Goal: Task Accomplishment & Management: Manage account settings

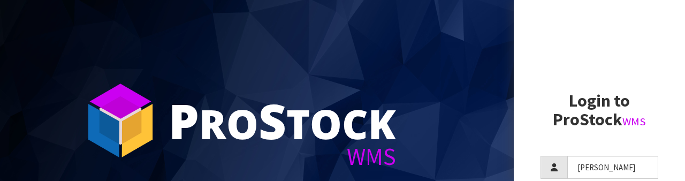
type input "[PERSON_NAME]"
click at [525, 94] on aside "Login to ProStock WMS [PERSON_NAME] Login Version 1.0.0" at bounding box center [598, 90] width 171 height 181
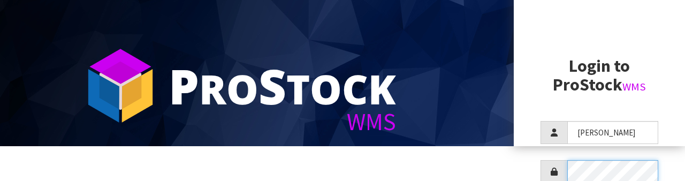
scroll to position [103, 0]
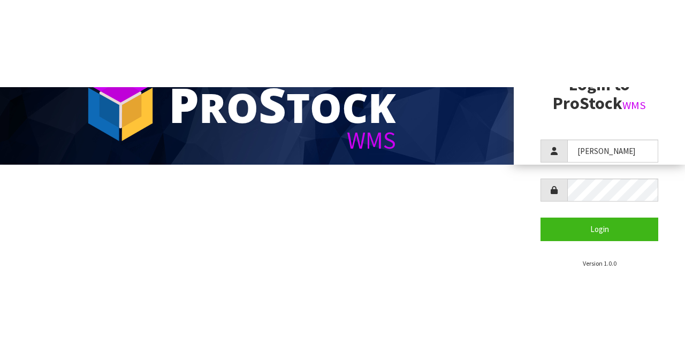
scroll to position [0, 0]
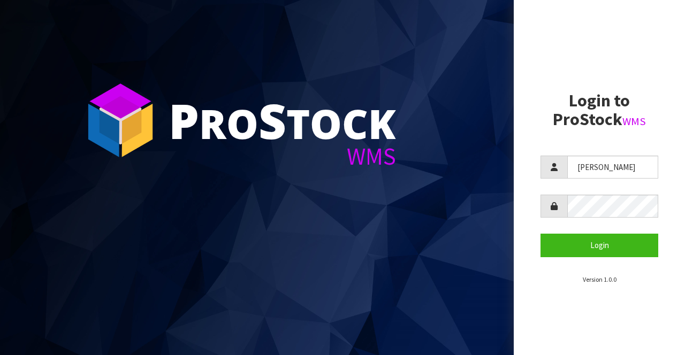
click at [619, 143] on section "Login to ProStock WMS [PERSON_NAME] Login Version 1.0.0" at bounding box center [599, 187] width 118 height 193
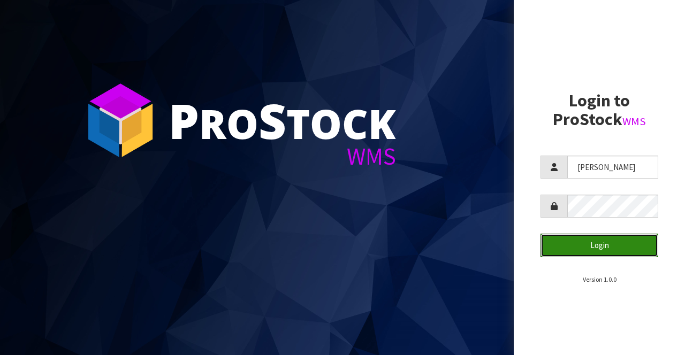
click at [628, 180] on button "Login" at bounding box center [599, 245] width 118 height 23
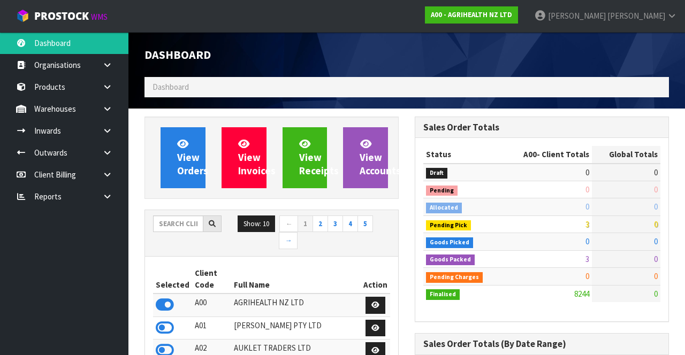
scroll to position [863, 270]
click at [173, 180] on input "text" at bounding box center [178, 224] width 50 height 17
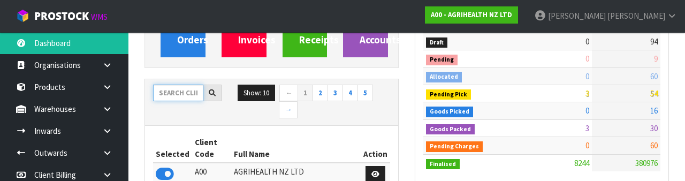
scroll to position [126, 0]
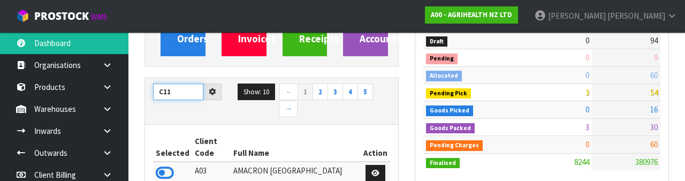
type input "C11"
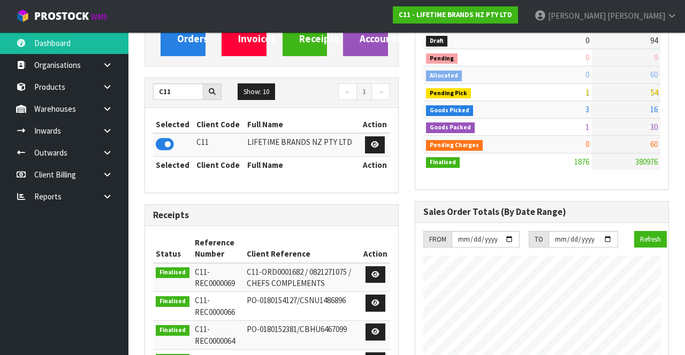
scroll to position [955, 270]
click at [109, 113] on link at bounding box center [111, 109] width 34 height 22
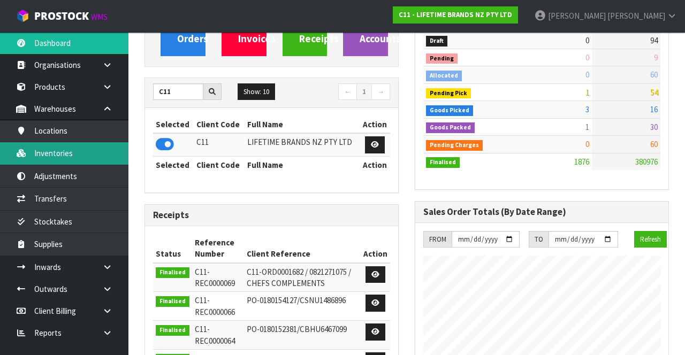
click at [99, 158] on link "Inventories" at bounding box center [64, 153] width 128 height 22
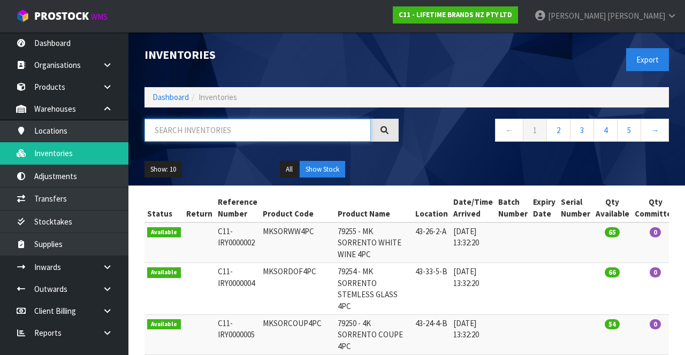
click at [282, 125] on input "text" at bounding box center [257, 130] width 226 height 23
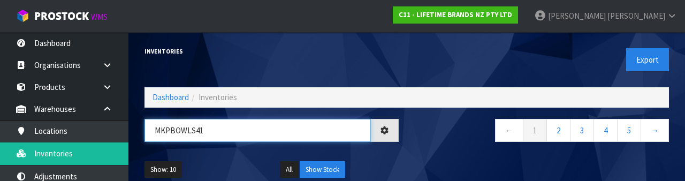
type input "MKPBOWLS41"
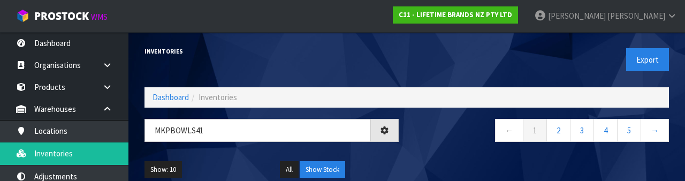
click at [442, 139] on nav "← 1 2 3 4 5 →" at bounding box center [541, 132] width 254 height 26
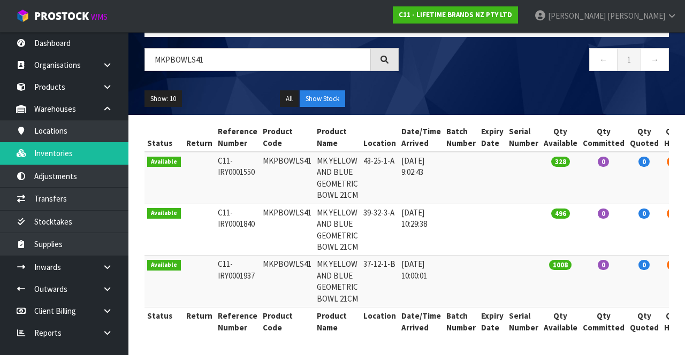
scroll to position [93, 0]
copy td "MKPBOWLS41"
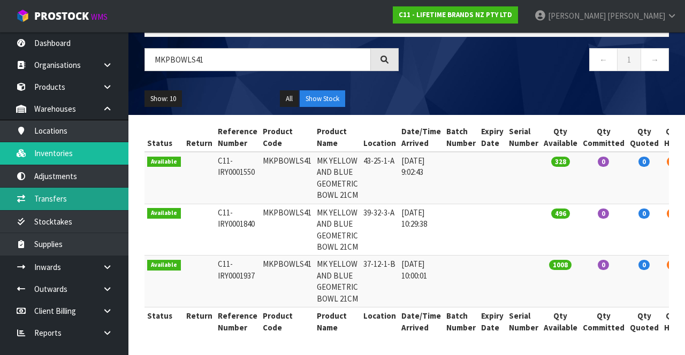
click at [93, 180] on link "Transfers" at bounding box center [64, 199] width 128 height 22
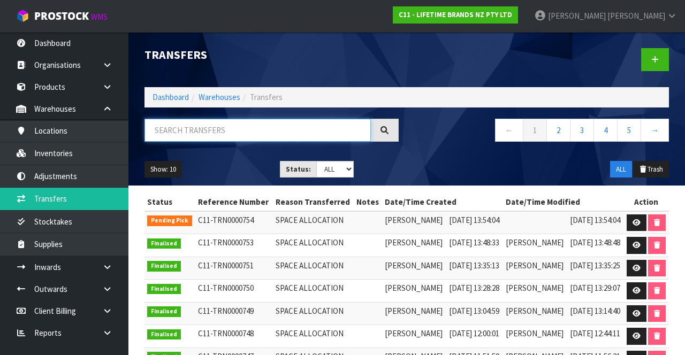
click at [270, 133] on input "text" at bounding box center [257, 130] width 226 height 23
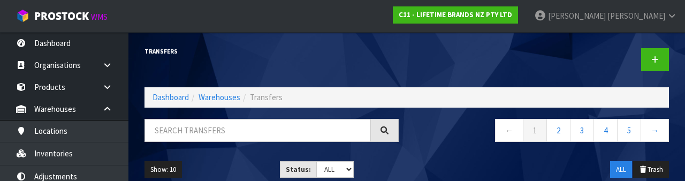
click at [455, 152] on div "← 1 2 3 4 5 →" at bounding box center [541, 136] width 270 height 34
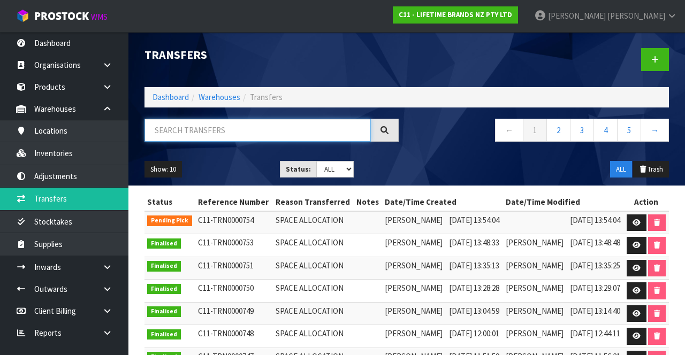
click at [242, 129] on input "text" at bounding box center [257, 130] width 226 height 23
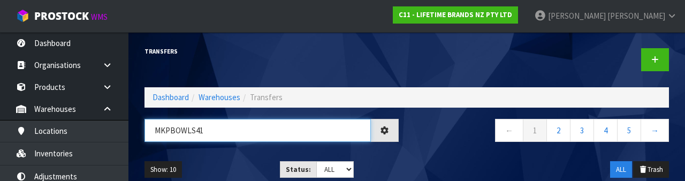
type input "MKPBOWLS41"
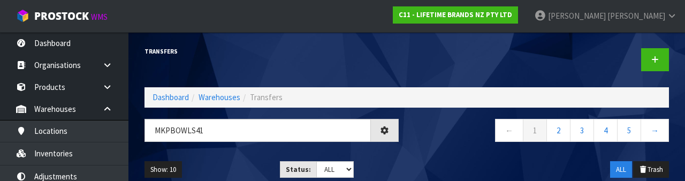
click at [430, 155] on div "Show: 10 5 10 25 50 Status: Draft Pending Pick Goods Picked Finalised ALL ALL T…" at bounding box center [406, 169] width 540 height 33
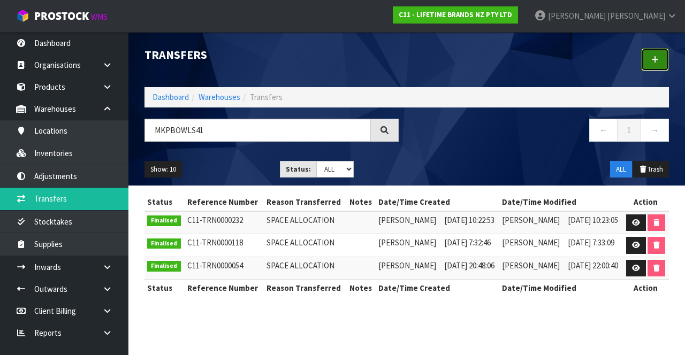
click at [654, 59] on icon at bounding box center [654, 60] width 7 height 8
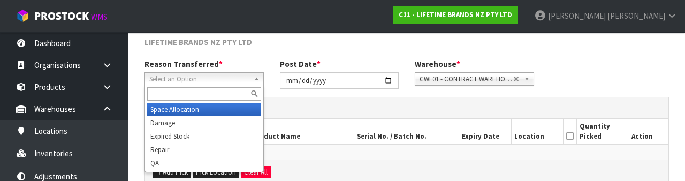
scroll to position [128, 0]
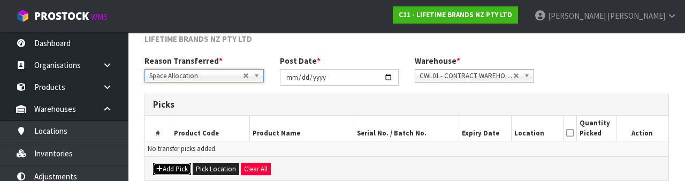
click at [176, 166] on button "Add Pick" at bounding box center [172, 169] width 38 height 13
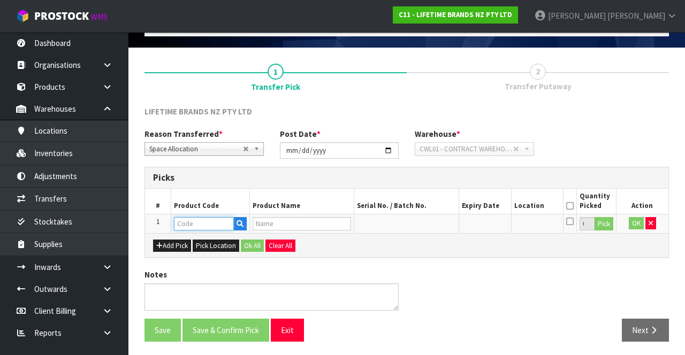
click at [216, 180] on input "text" at bounding box center [204, 223] width 60 height 13
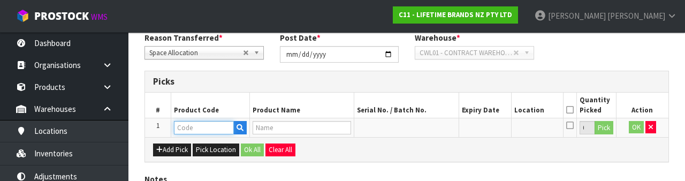
scroll to position [187, 0]
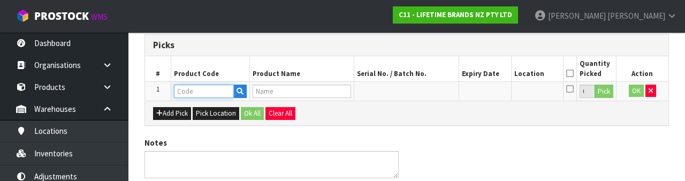
paste input "MKPBOWLS41"
type input "MKPBOWLS41"
type input "MK YELLOW AND BLUE GEOMETRIC BOWL 21CM"
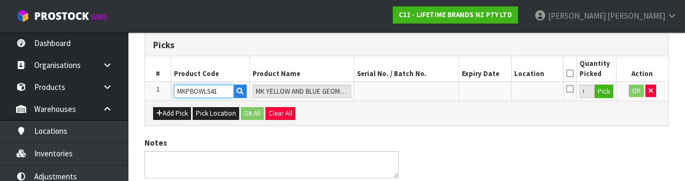
type input "MKPBOWLS41"
click at [601, 94] on button "Pick" at bounding box center [603, 92] width 19 height 14
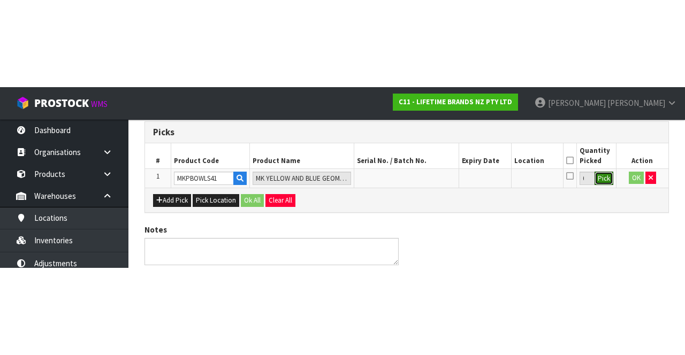
scroll to position [61, 0]
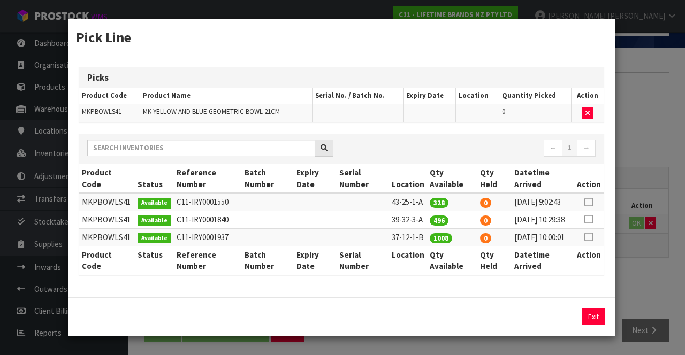
click at [652, 119] on div "Pick Line Picks Product Code Product Name Serial No. / Batch No. Expiry Date Lo…" at bounding box center [342, 177] width 685 height 355
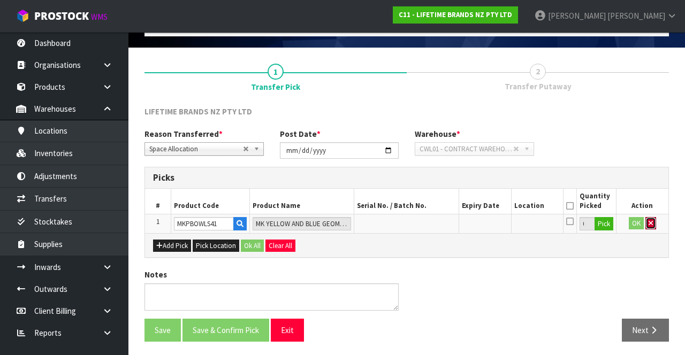
click at [654, 180] on button "button" at bounding box center [650, 223] width 11 height 13
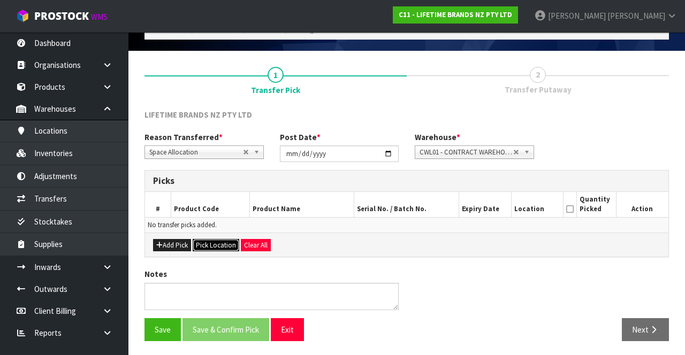
click at [213, 180] on button "Pick Location" at bounding box center [216, 245] width 47 height 13
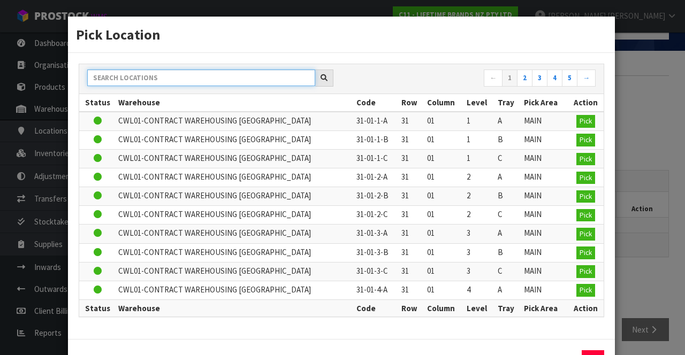
click at [203, 79] on input "text" at bounding box center [201, 78] width 228 height 17
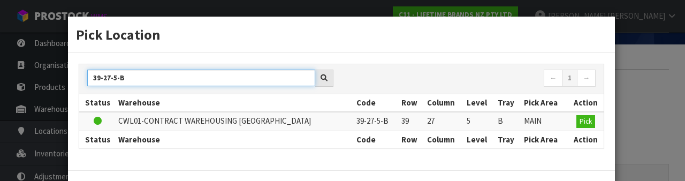
type input "39-27-5-B"
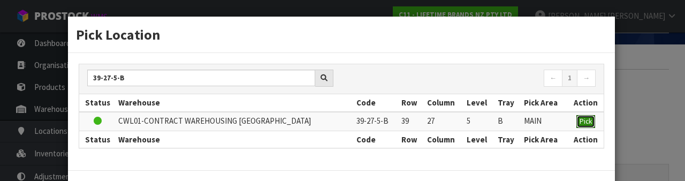
click at [588, 120] on span "Pick" at bounding box center [585, 121] width 12 height 9
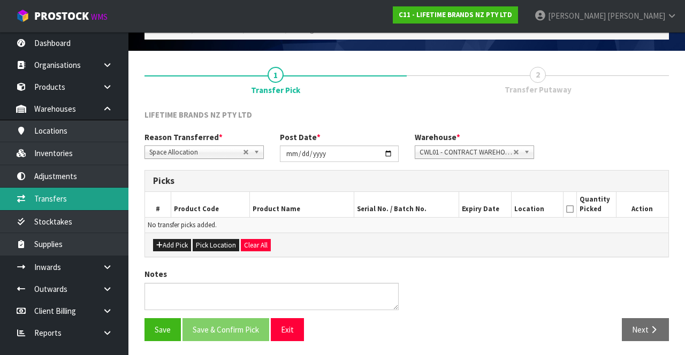
click at [75, 180] on link "Transfers" at bounding box center [64, 199] width 128 height 22
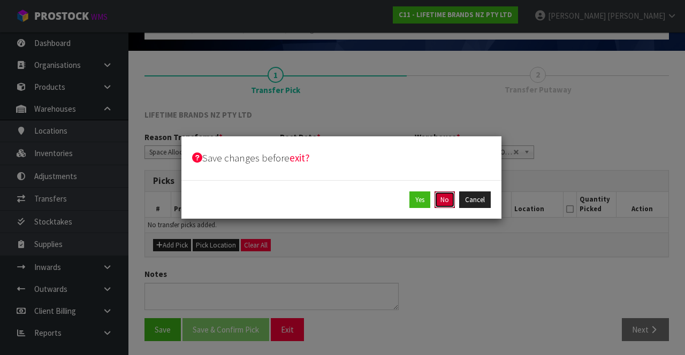
click at [451, 180] on button "No" at bounding box center [444, 199] width 20 height 17
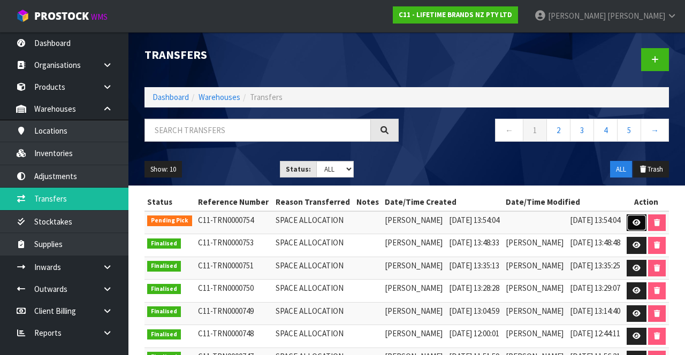
click at [632, 180] on link at bounding box center [636, 222] width 20 height 17
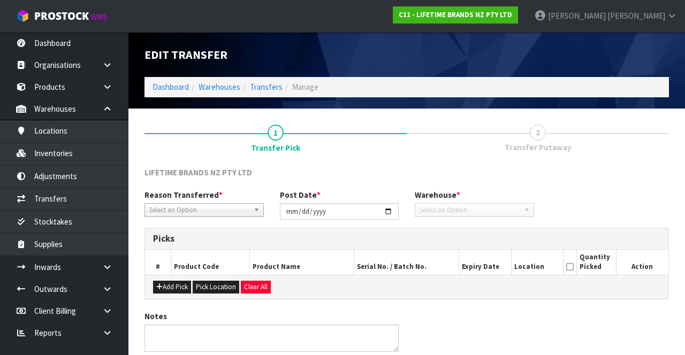
type input "[DATE]"
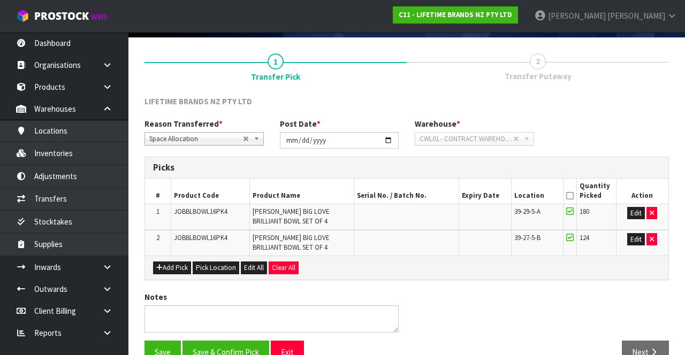
scroll to position [94, 0]
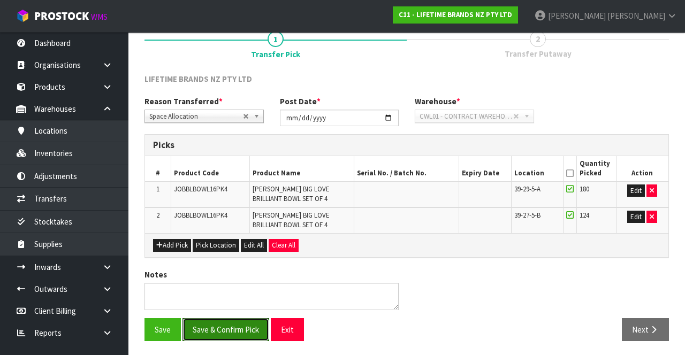
click at [230, 180] on button "Save & Confirm Pick" at bounding box center [225, 329] width 87 height 23
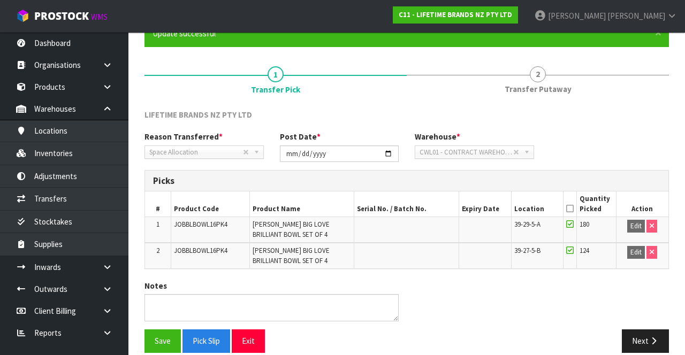
scroll to position [109, 0]
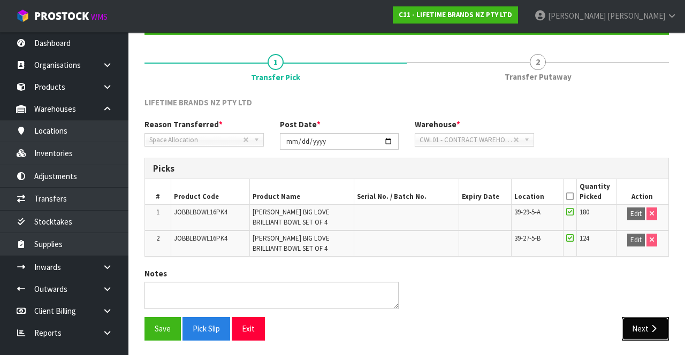
click at [633, 180] on button "Next" at bounding box center [644, 328] width 47 height 23
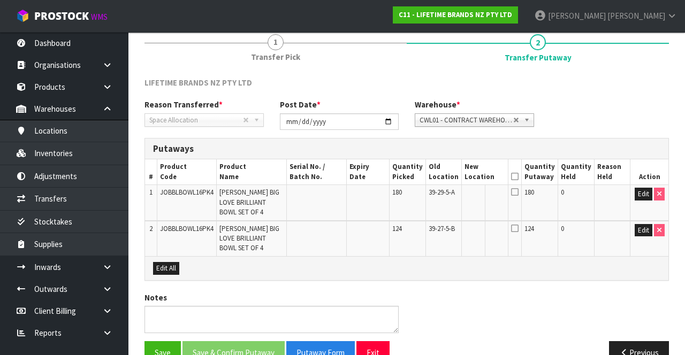
scroll to position [131, 0]
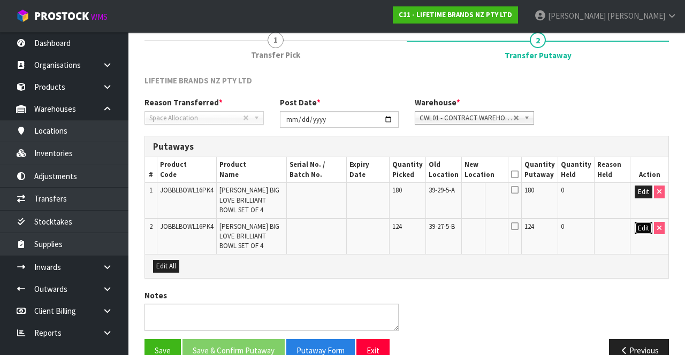
click at [639, 180] on button "Edit" at bounding box center [643, 228] width 18 height 13
click at [636, 180] on button "Edit" at bounding box center [643, 192] width 18 height 13
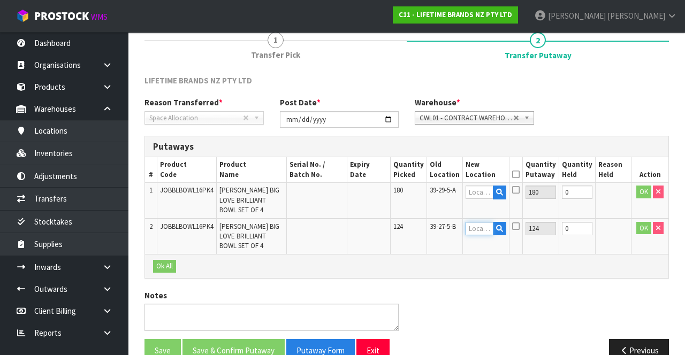
click at [478, 180] on input "text" at bounding box center [479, 228] width 28 height 13
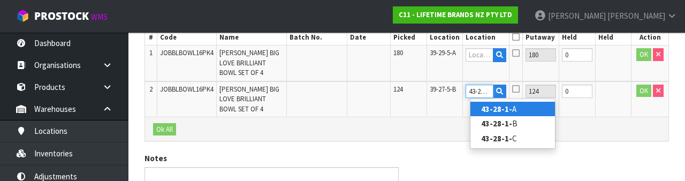
scroll to position [0, 3]
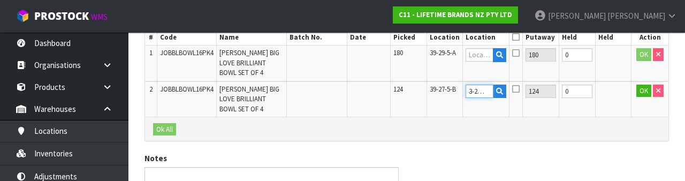
type input "43-28-1-A"
click at [519, 92] on icon at bounding box center [515, 89] width 7 height 9
click at [0, 0] on input "checkbox" at bounding box center [0, 0] width 0 height 0
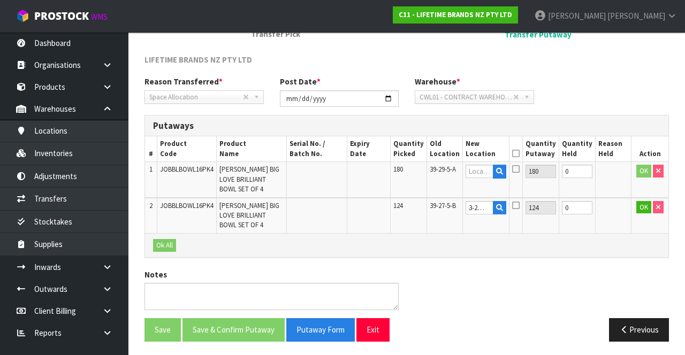
scroll to position [0, 0]
click at [636, 180] on button "OK" at bounding box center [643, 207] width 15 height 13
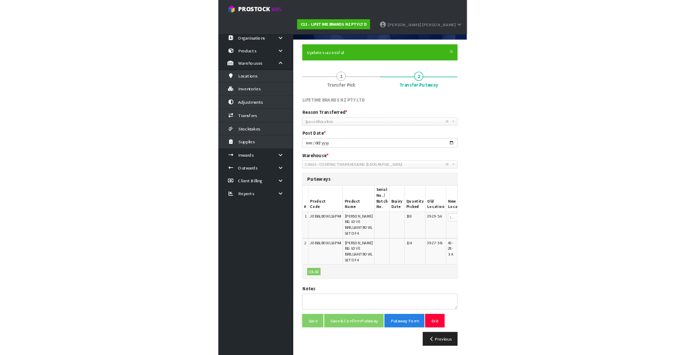
scroll to position [59, 0]
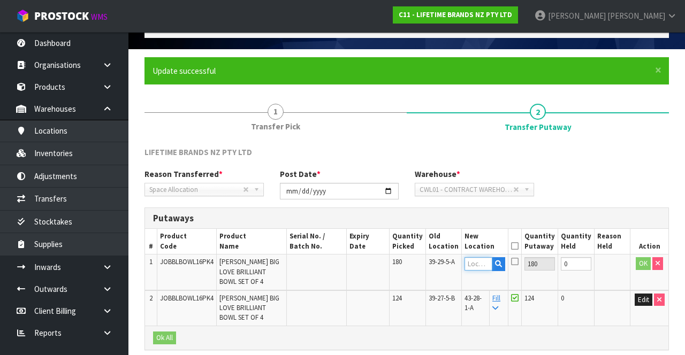
click at [483, 180] on input "text" at bounding box center [478, 263] width 28 height 13
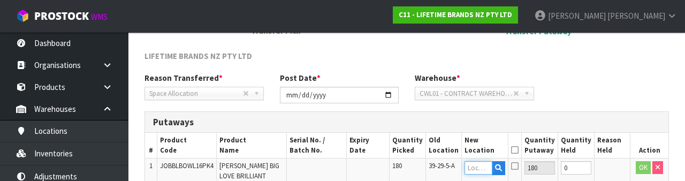
scroll to position [226, 0]
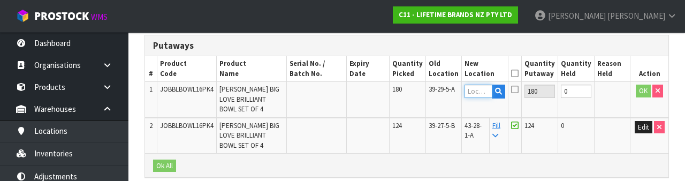
click at [482, 91] on input "text" at bounding box center [478, 91] width 28 height 13
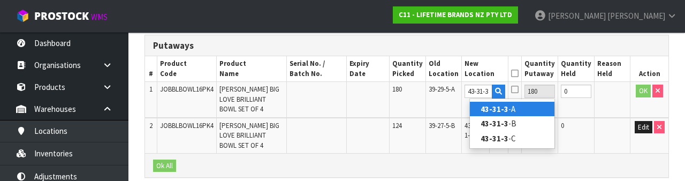
click at [531, 108] on link "43-31-3 -A" at bounding box center [512, 109] width 85 height 14
type input "43-31-3-A"
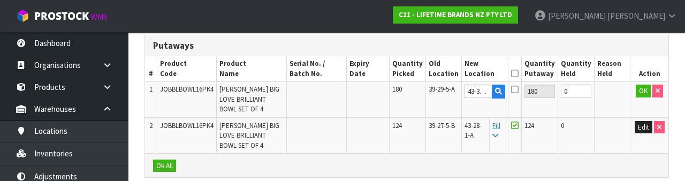
click at [518, 88] on icon at bounding box center [514, 89] width 7 height 9
click at [0, 0] on input "checkbox" at bounding box center [0, 0] width 0 height 0
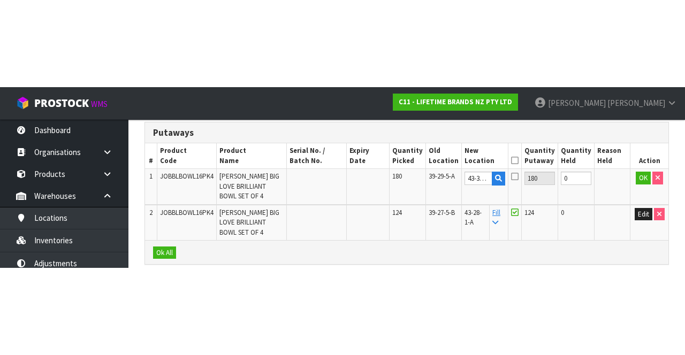
scroll to position [152, 0]
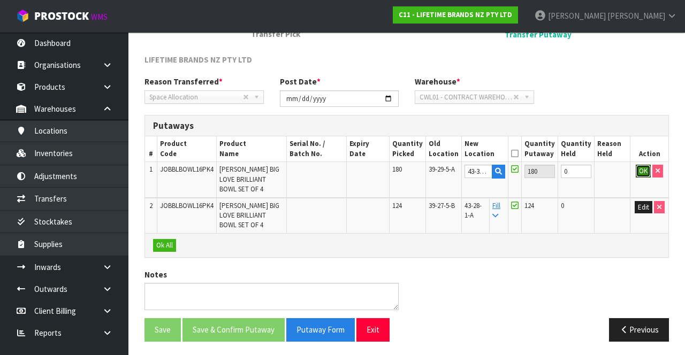
click at [640, 167] on button "OK" at bounding box center [642, 171] width 15 height 13
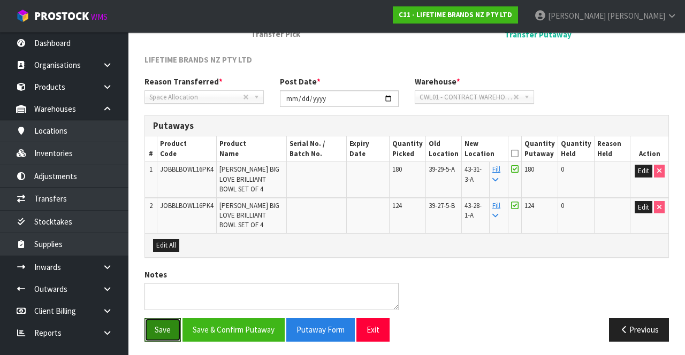
click at [160, 180] on button "Save" at bounding box center [162, 329] width 36 height 23
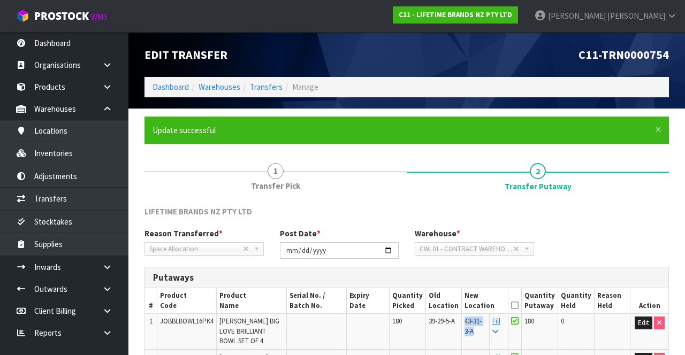
copy span "43-31-3-A"
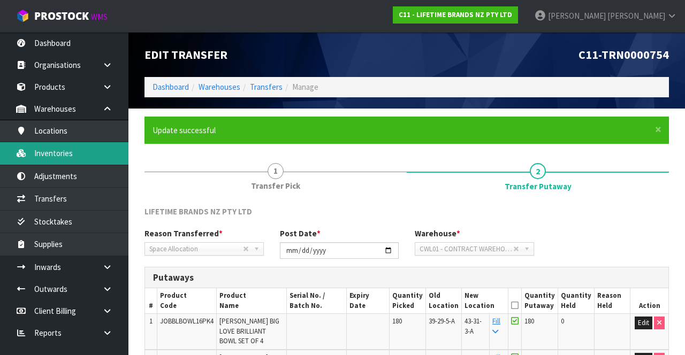
click at [64, 153] on link "Inventories" at bounding box center [64, 153] width 128 height 22
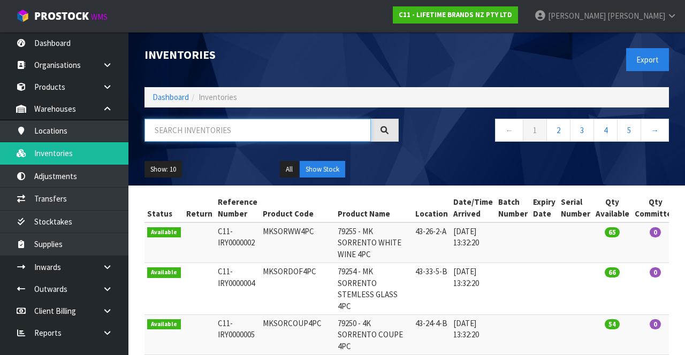
click at [259, 132] on input "text" at bounding box center [257, 130] width 226 height 23
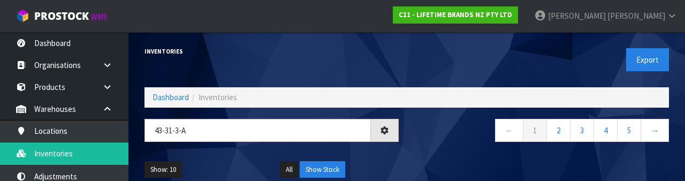
click at [436, 141] on nav "← 1 2 3 4 5 →" at bounding box center [541, 132] width 254 height 26
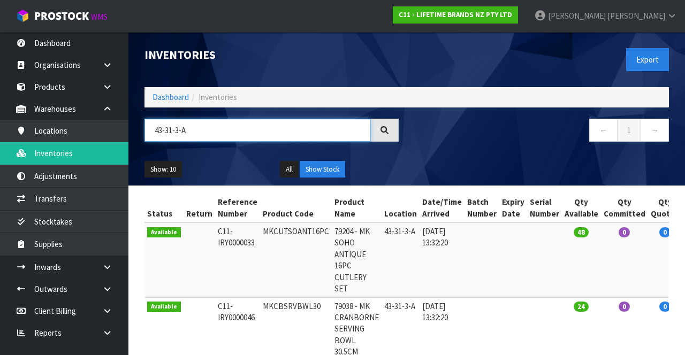
click at [176, 132] on input "43-31-3-A" at bounding box center [257, 130] width 226 height 23
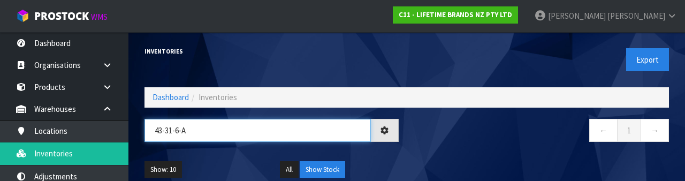
type input "43-31-6-A"
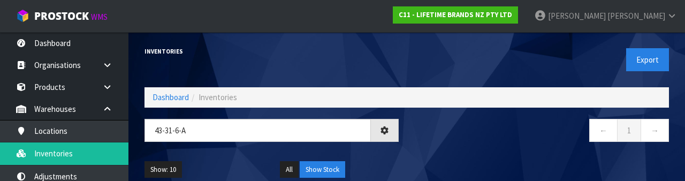
click at [495, 128] on nav "← 1 →" at bounding box center [541, 132] width 254 height 26
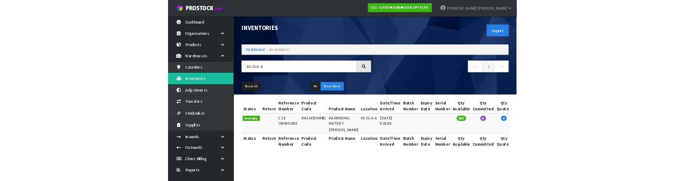
scroll to position [0, 40]
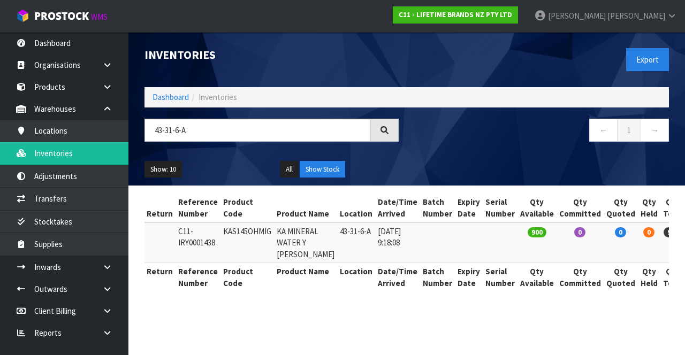
copy td "KAS145OHMIG"
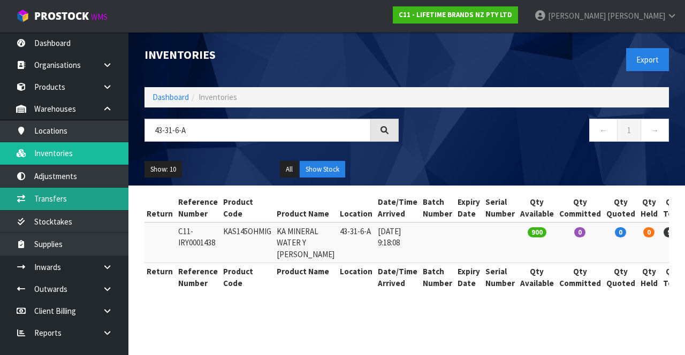
click at [85, 180] on link "Transfers" at bounding box center [64, 199] width 128 height 22
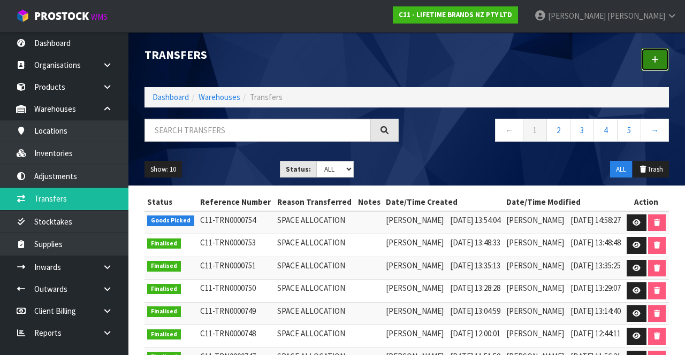
click at [660, 62] on link at bounding box center [655, 59] width 28 height 23
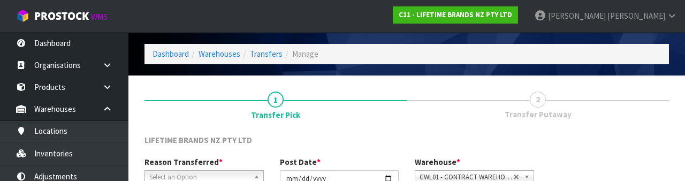
scroll to position [128, 0]
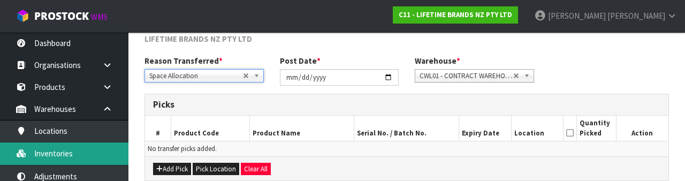
click at [88, 153] on link "Inventories" at bounding box center [64, 153] width 128 height 22
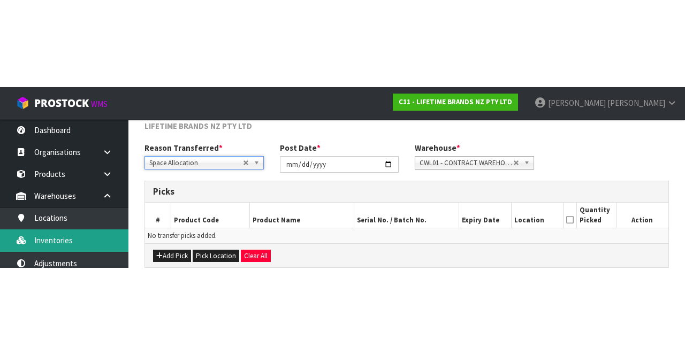
scroll to position [58, 0]
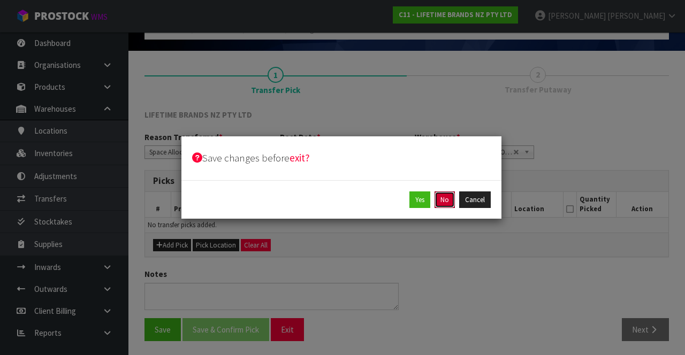
click at [447, 180] on button "No" at bounding box center [444, 199] width 20 height 17
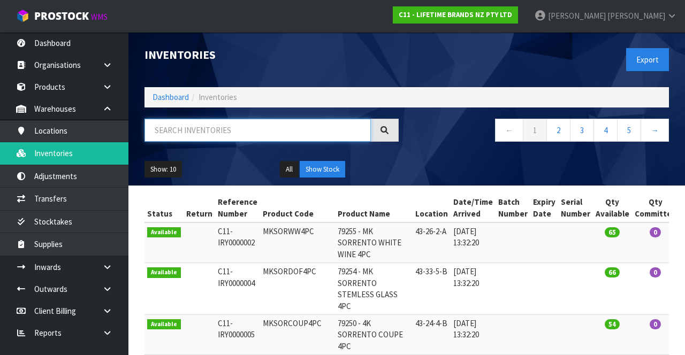
click at [252, 127] on input "text" at bounding box center [257, 130] width 226 height 23
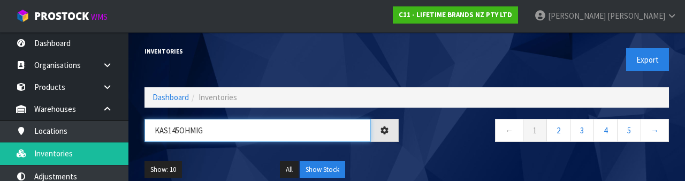
type input "KAS145OHMIG"
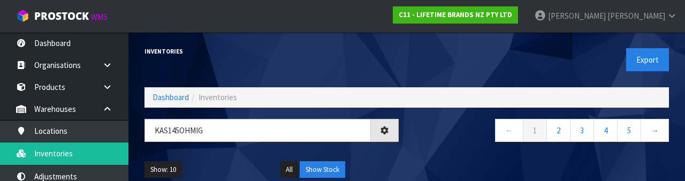
click at [439, 153] on div "Show: 10 5 10 25 50 All Show Stock" at bounding box center [406, 169] width 540 height 33
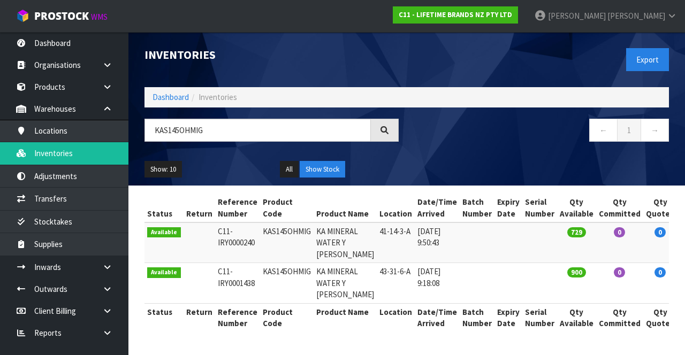
scroll to position [18, 0]
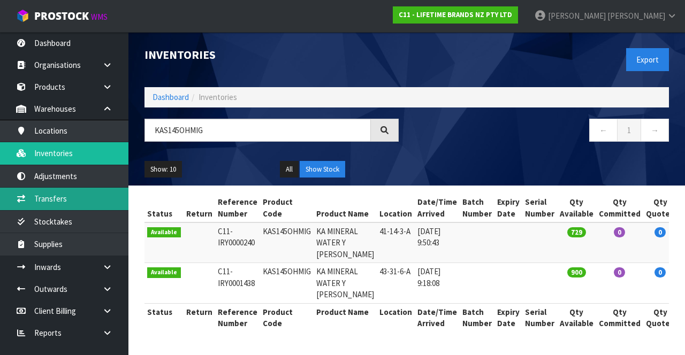
click at [97, 180] on link "Transfers" at bounding box center [64, 199] width 128 height 22
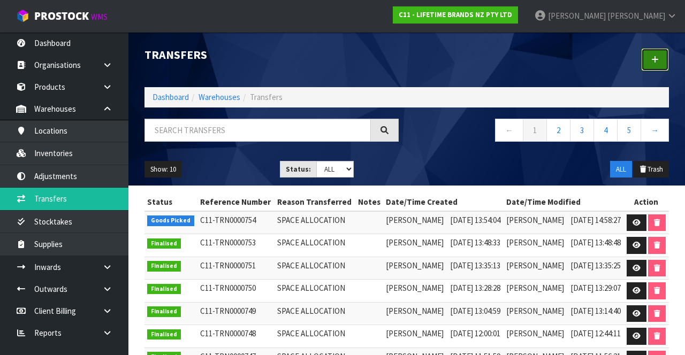
click at [656, 66] on link at bounding box center [655, 59] width 28 height 23
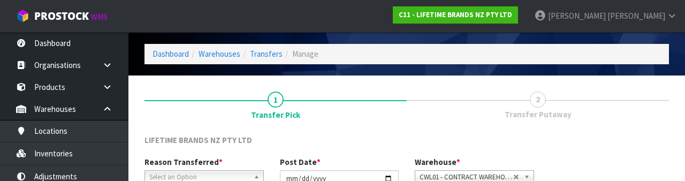
scroll to position [128, 0]
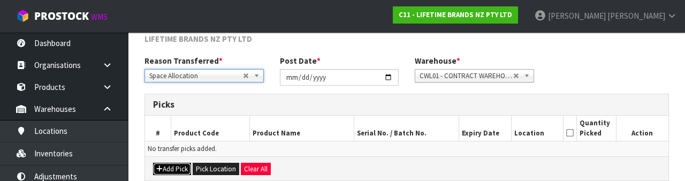
click at [175, 167] on button "Add Pick" at bounding box center [172, 169] width 38 height 13
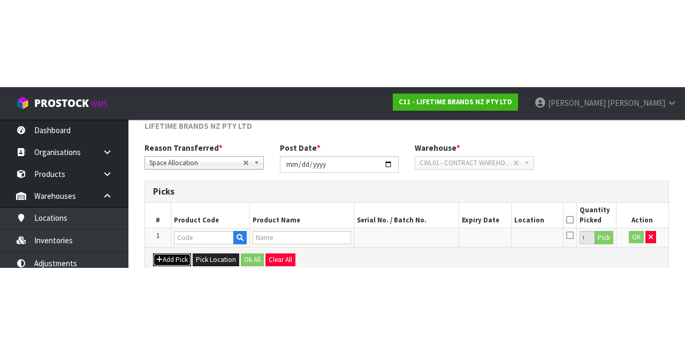
scroll to position [61, 0]
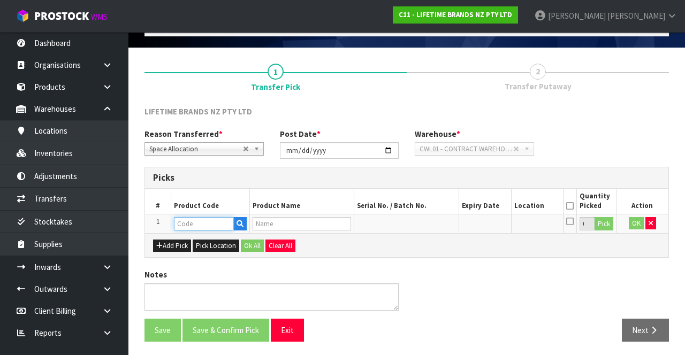
click at [208, 180] on input "text" at bounding box center [204, 223] width 60 height 13
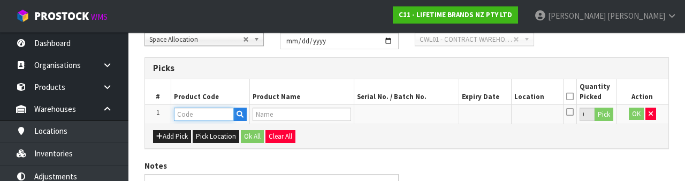
scroll to position [187, 0]
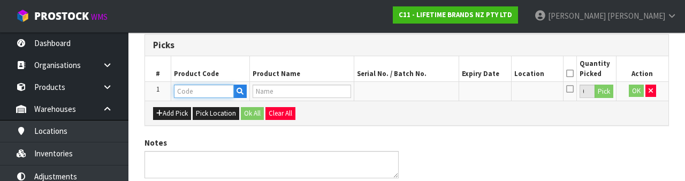
paste input "KAS145OHMIG"
type input "KAS145OHMIG"
type input "KA MINERAL WATER Y [PERSON_NAME]"
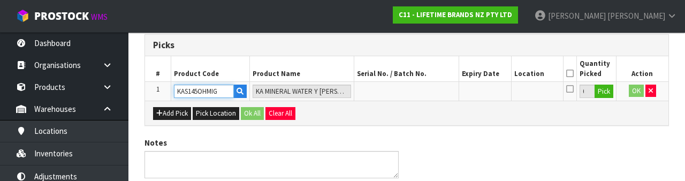
type input "KAS145OHMIG"
click at [603, 92] on button "Pick" at bounding box center [603, 92] width 19 height 14
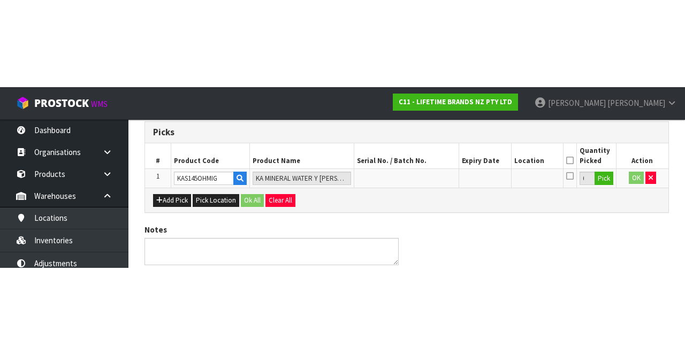
scroll to position [61, 0]
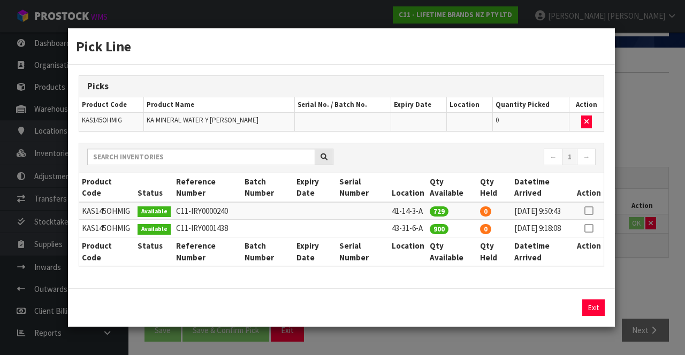
copy td "41-14-3-A"
click at [593, 180] on icon at bounding box center [588, 228] width 9 height 1
click at [559, 180] on button "Assign Pick" at bounding box center [557, 308] width 44 height 17
type input "900"
click at [664, 180] on div "Pick Line Picks Product Code Product Name Serial No. / Batch No. Expiry Date Lo…" at bounding box center [342, 177] width 685 height 355
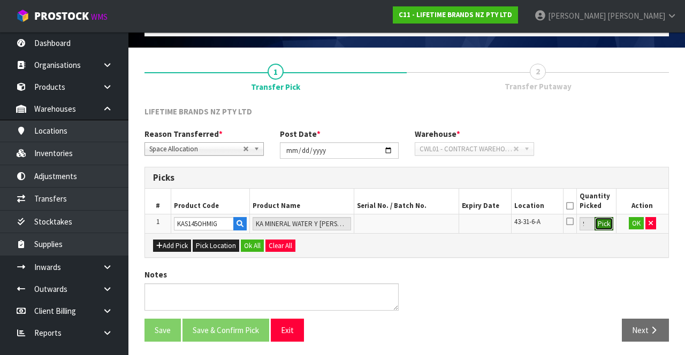
click at [607, 180] on button "Pick" at bounding box center [603, 224] width 19 height 14
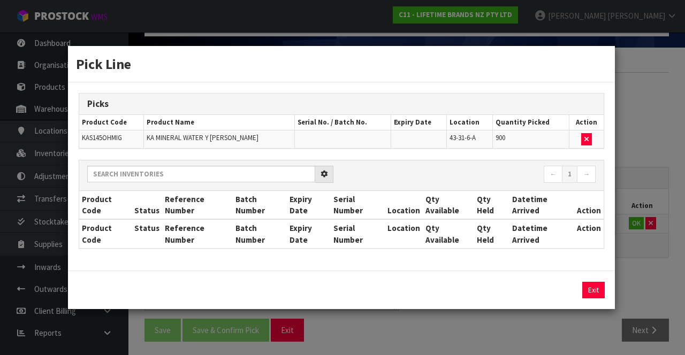
click at [650, 180] on div "Pick Line Picks Product Code Product Name Serial No. / Batch No. Expiry Date Lo…" at bounding box center [342, 177] width 685 height 355
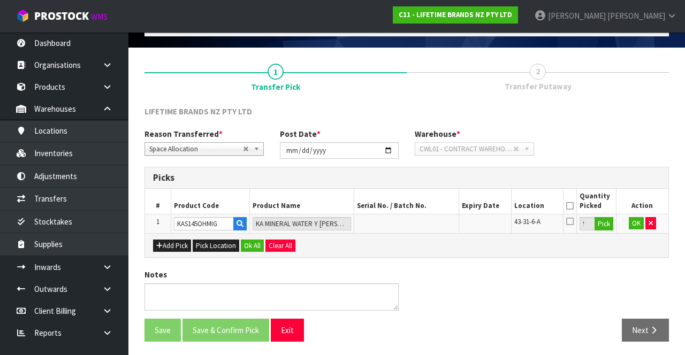
click at [571, 180] on icon at bounding box center [569, 206] width 7 height 1
click at [632, 180] on div "Add Pick Pick Location Ok All Clear All" at bounding box center [406, 245] width 523 height 24
click at [633, 180] on button "OK" at bounding box center [635, 223] width 15 height 13
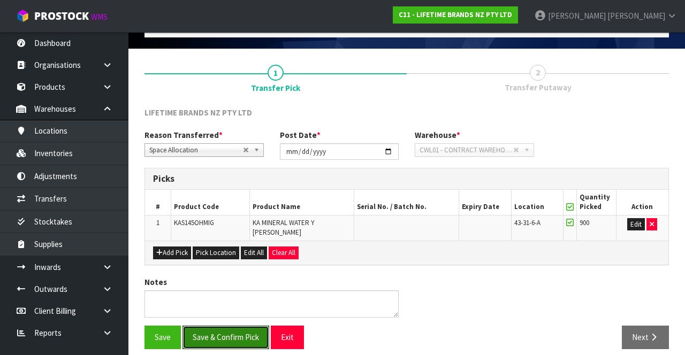
click at [232, 180] on button "Save & Confirm Pick" at bounding box center [225, 337] width 87 height 23
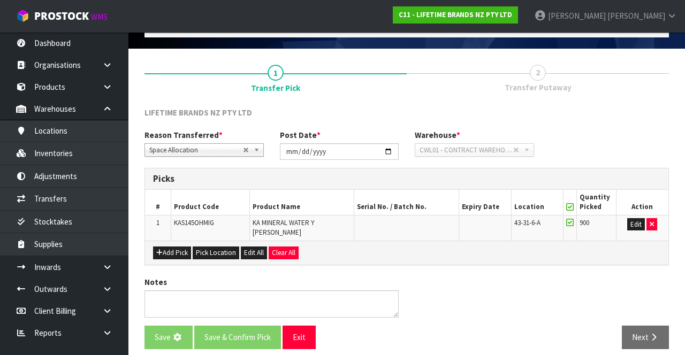
scroll to position [0, 0]
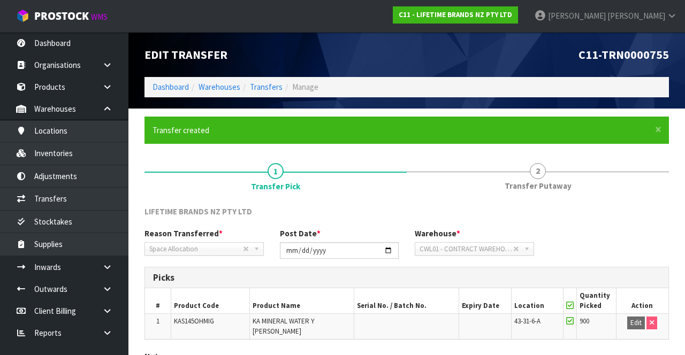
scroll to position [75, 0]
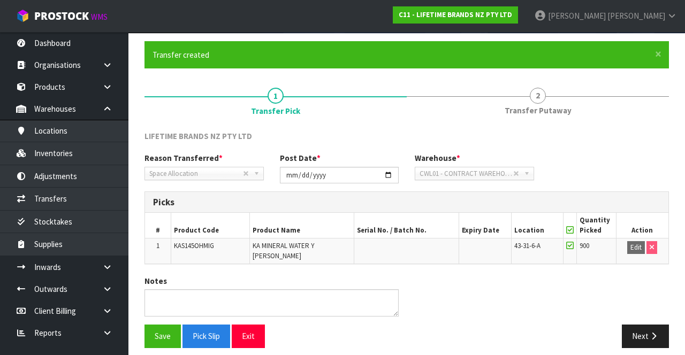
click at [540, 110] on span "Transfer Putaway" at bounding box center [537, 110] width 67 height 11
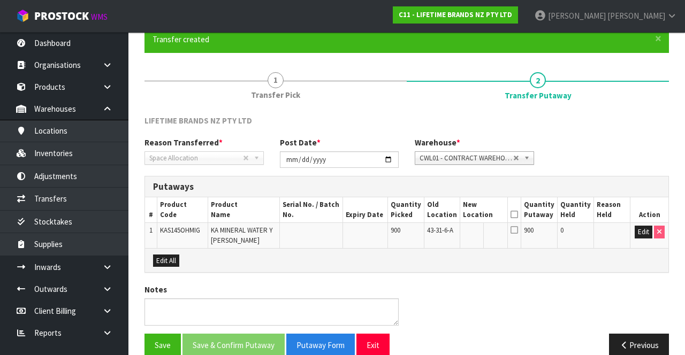
scroll to position [93, 0]
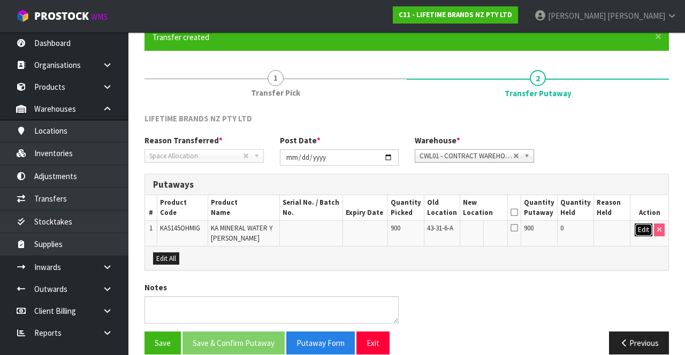
click at [636, 180] on button "Edit" at bounding box center [643, 230] width 18 height 13
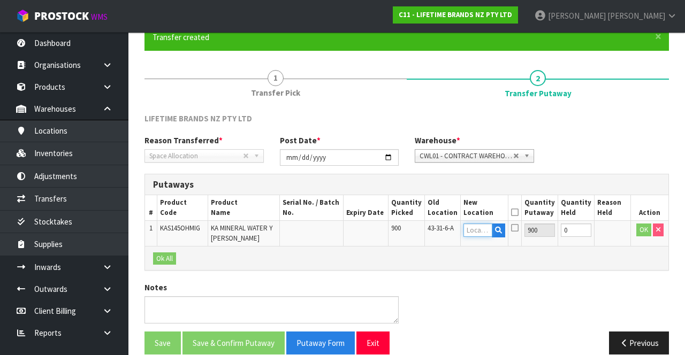
click at [480, 180] on input "text" at bounding box center [477, 230] width 29 height 13
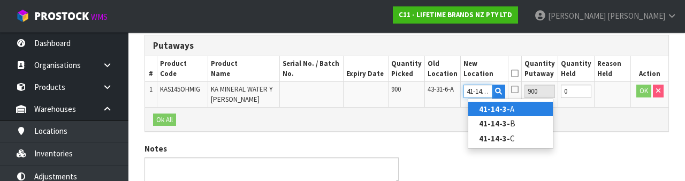
scroll to position [0, 2]
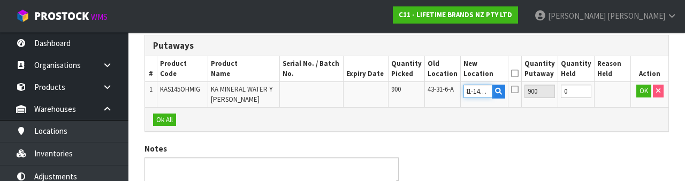
type input "41-14-3-A"
click at [518, 73] on icon at bounding box center [514, 73] width 7 height 1
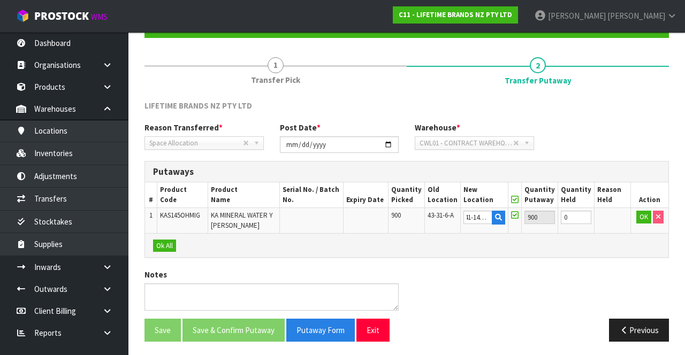
scroll to position [0, 0]
click at [641, 180] on button "OK" at bounding box center [643, 217] width 15 height 13
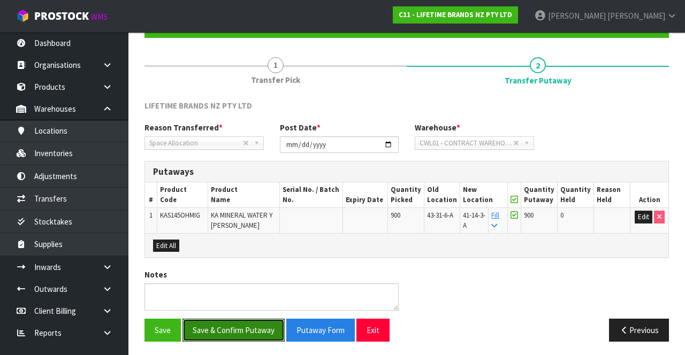
click at [265, 180] on button "Save & Confirm Putaway" at bounding box center [233, 330] width 102 height 23
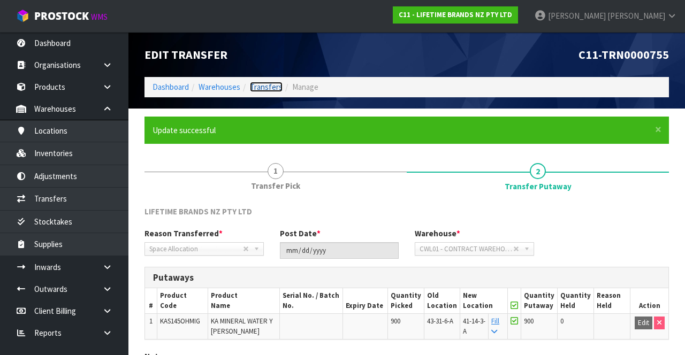
click at [267, 87] on link "Transfers" at bounding box center [266, 87] width 33 height 10
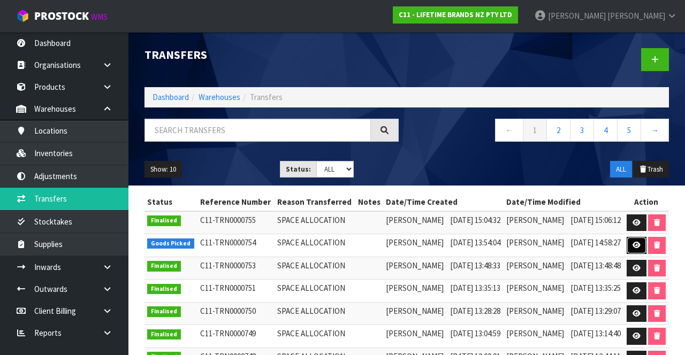
click at [632, 180] on link at bounding box center [636, 245] width 20 height 17
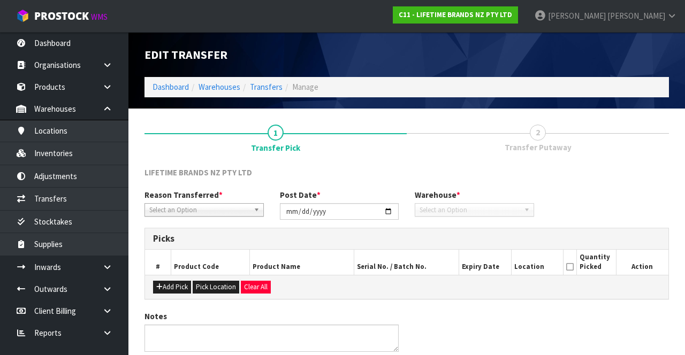
type input "[DATE]"
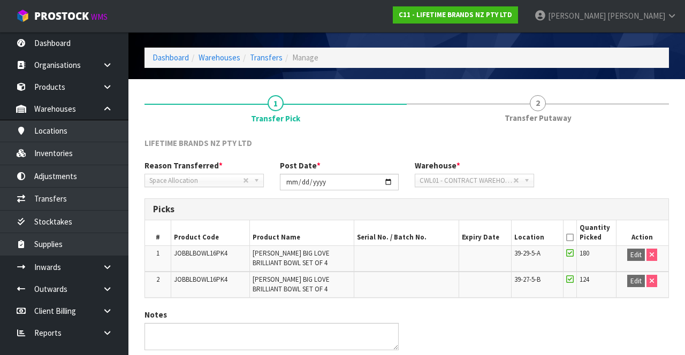
scroll to position [70, 0]
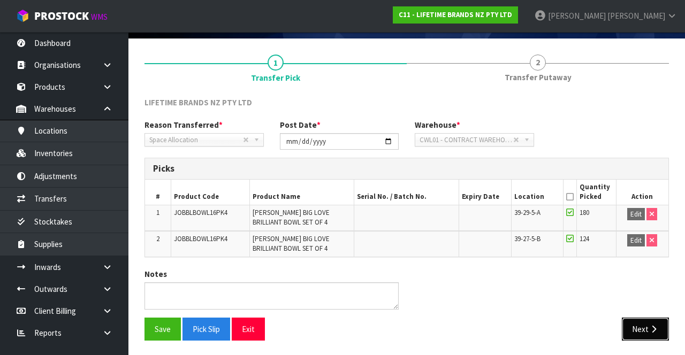
click at [651, 180] on icon "button" at bounding box center [653, 329] width 10 height 8
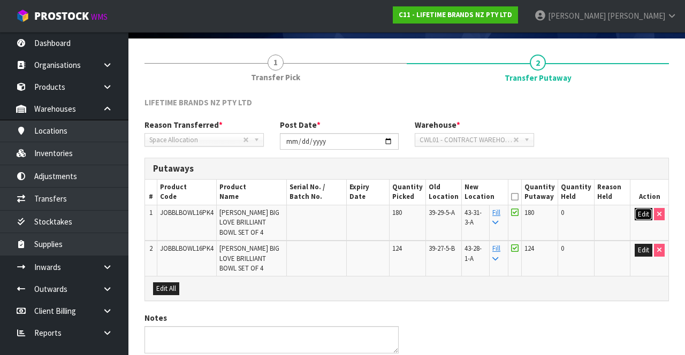
click at [641, 180] on button "Edit" at bounding box center [643, 214] width 18 height 13
click at [492, 180] on input "43-31-3-A" at bounding box center [478, 214] width 28 height 13
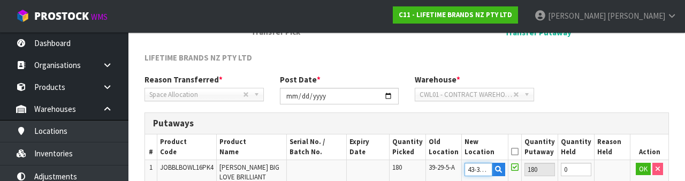
scroll to position [187, 0]
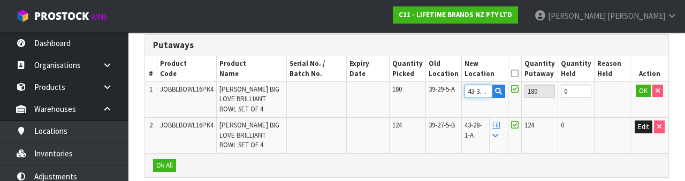
type input "43-31-6-A"
click at [518, 73] on icon at bounding box center [514, 73] width 7 height 1
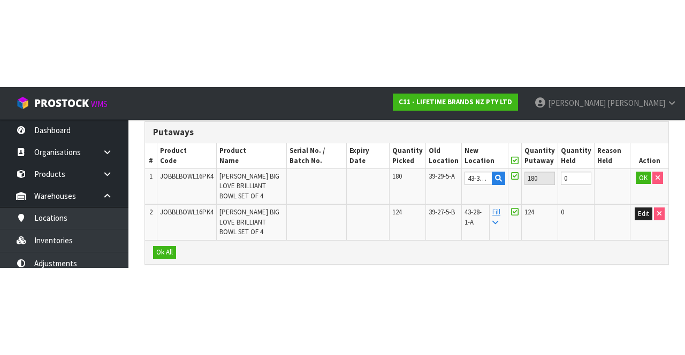
scroll to position [113, 0]
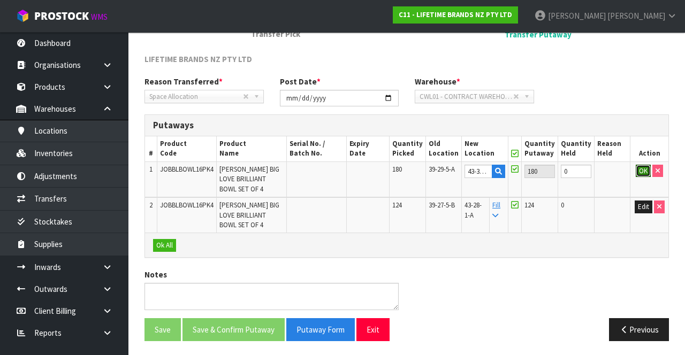
click at [642, 171] on button "OK" at bounding box center [642, 171] width 15 height 13
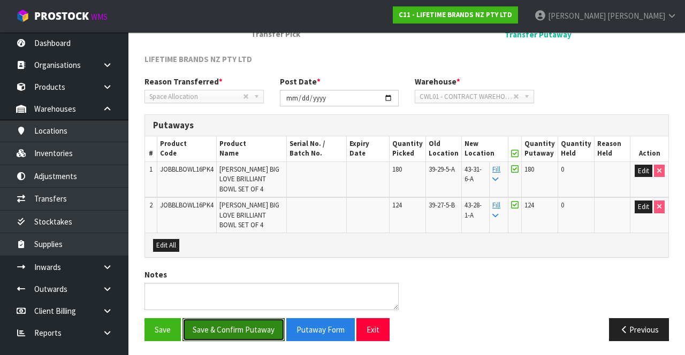
click at [240, 180] on button "Save & Confirm Putaway" at bounding box center [233, 329] width 102 height 23
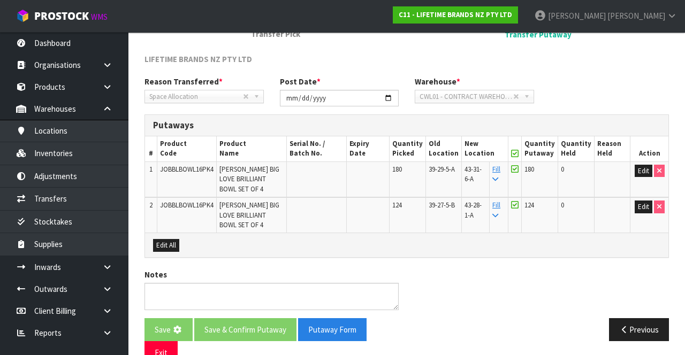
scroll to position [0, 0]
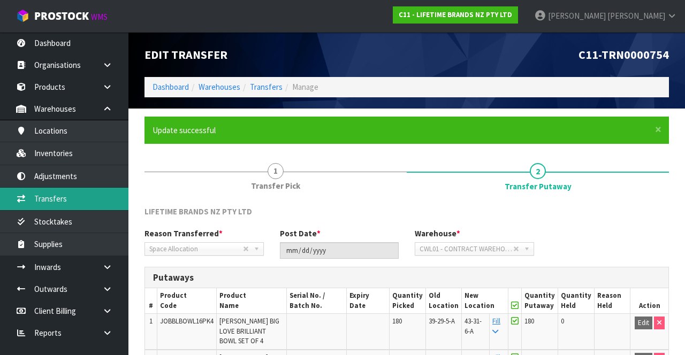
click at [58, 180] on link "Transfers" at bounding box center [64, 199] width 128 height 22
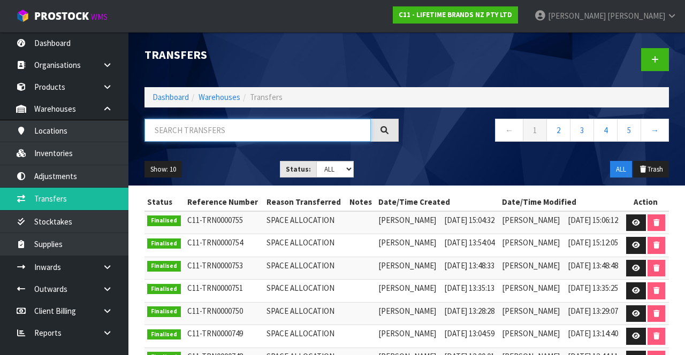
click at [197, 128] on input "text" at bounding box center [257, 130] width 226 height 23
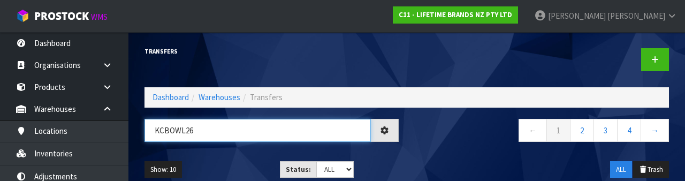
type input "KCBOWL26"
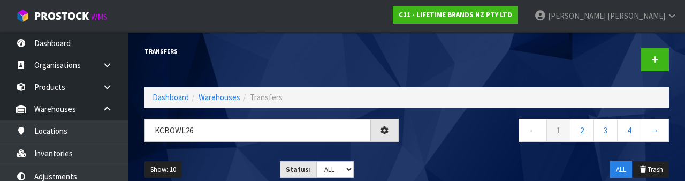
click at [454, 145] on div "← 1 2 3 4 →" at bounding box center [541, 136] width 270 height 34
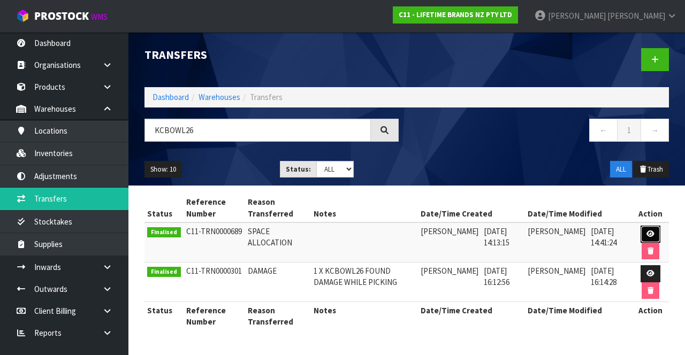
click at [651, 180] on icon at bounding box center [650, 234] width 8 height 7
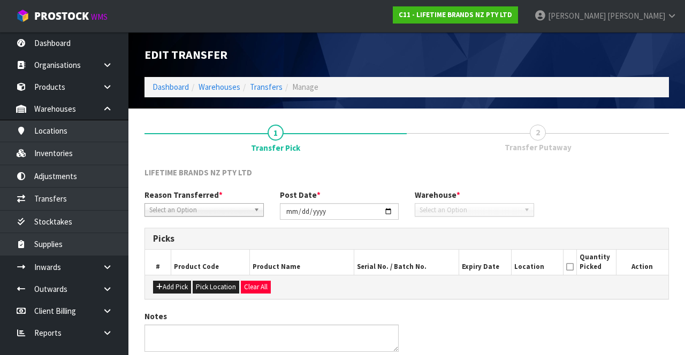
type input "[DATE]"
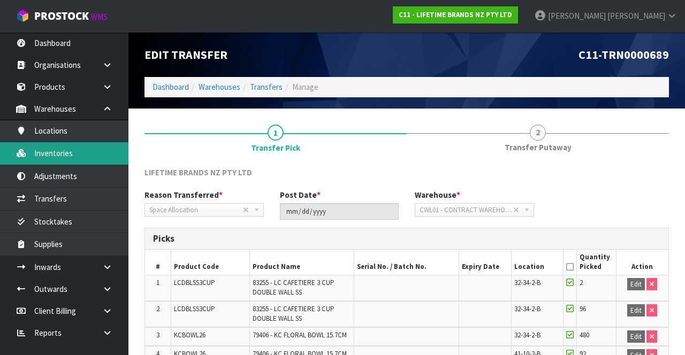
click at [83, 155] on link "Inventories" at bounding box center [64, 153] width 128 height 22
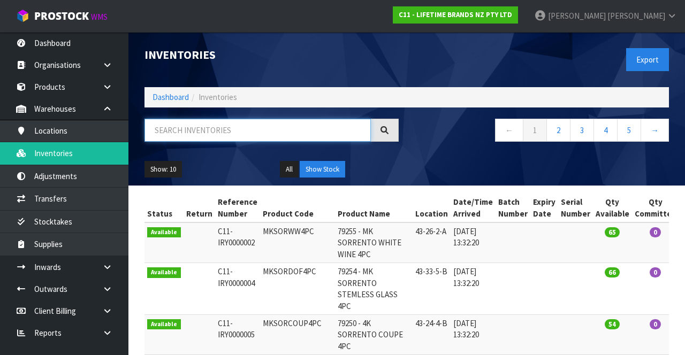
click at [229, 127] on input "text" at bounding box center [257, 130] width 226 height 23
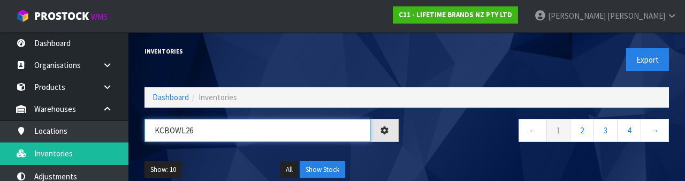
type input "KCBOWL26"
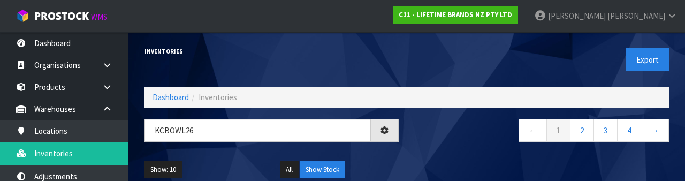
click at [469, 142] on nav "← 1 2 3 4 →" at bounding box center [541, 132] width 254 height 26
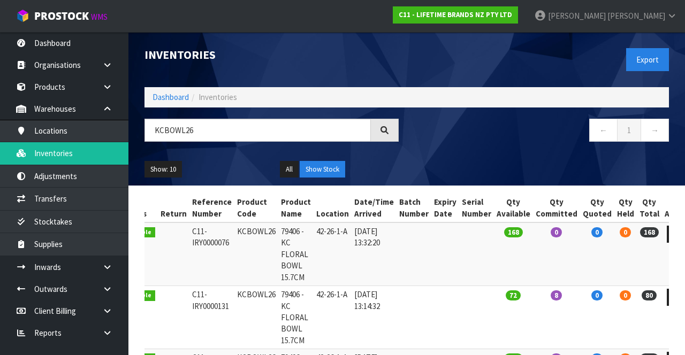
copy td "KCBOWL26"
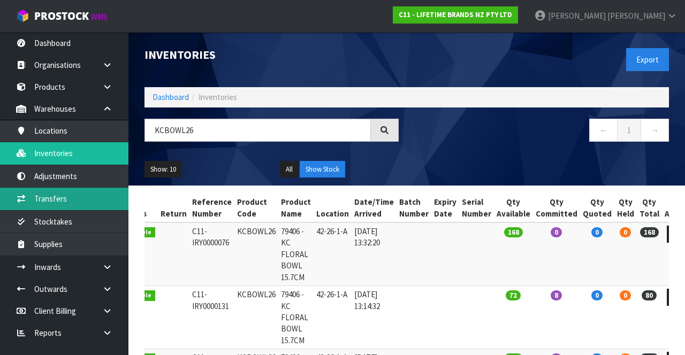
click at [93, 180] on link "Transfers" at bounding box center [64, 199] width 128 height 22
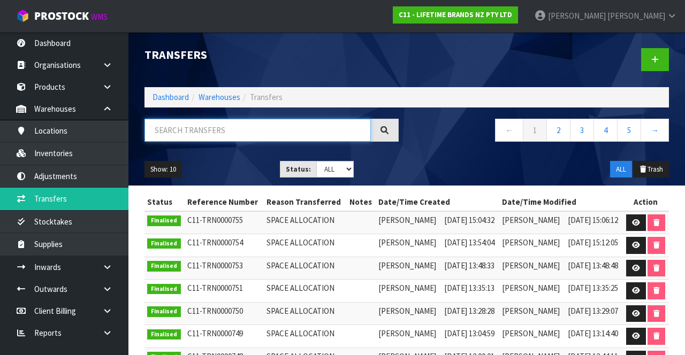
click at [240, 128] on input "text" at bounding box center [257, 130] width 226 height 23
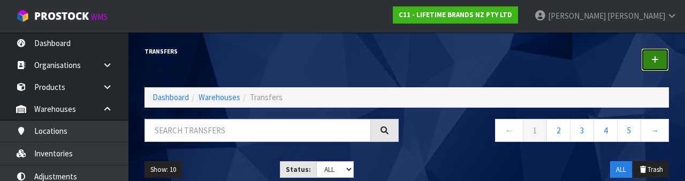
click at [650, 60] on link at bounding box center [655, 59] width 28 height 23
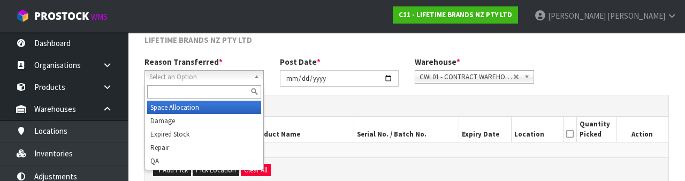
scroll to position [128, 0]
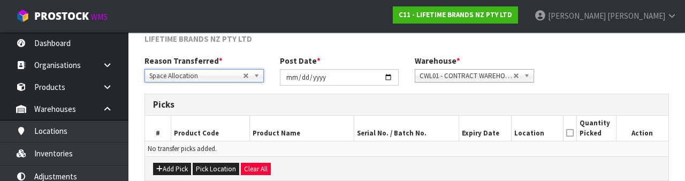
click at [602, 52] on div "LIFETIME BRANDS NZ PTY LTD" at bounding box center [406, 44] width 540 height 22
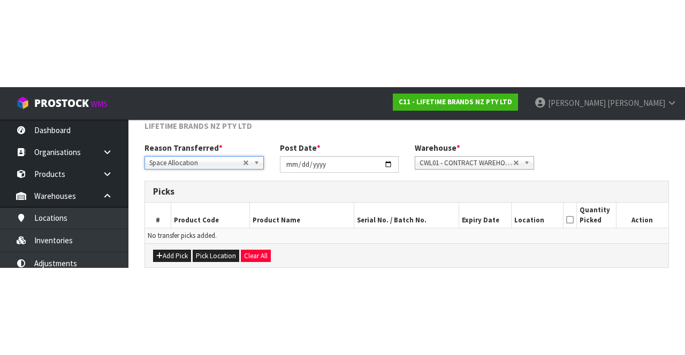
scroll to position [58, 0]
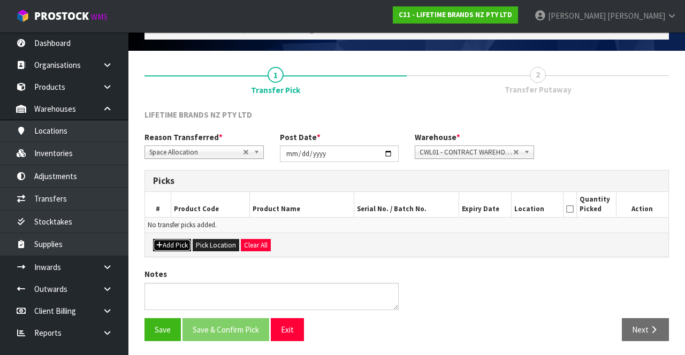
click at [172, 180] on button "Add Pick" at bounding box center [172, 245] width 38 height 13
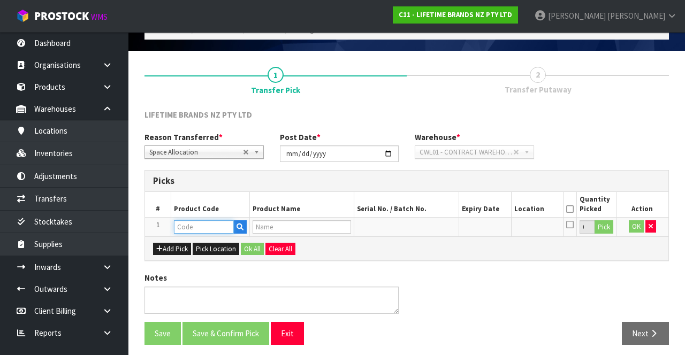
click at [206, 180] on input "text" at bounding box center [204, 226] width 60 height 13
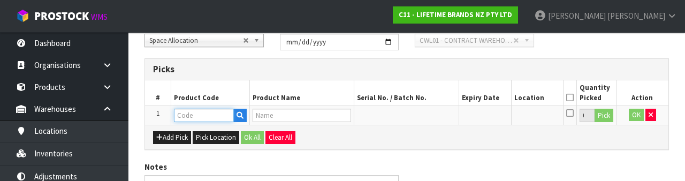
scroll to position [187, 0]
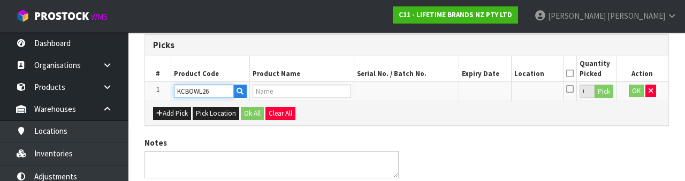
type input "KCBOWL26"
click at [520, 155] on div "Notes" at bounding box center [406, 161] width 540 height 49
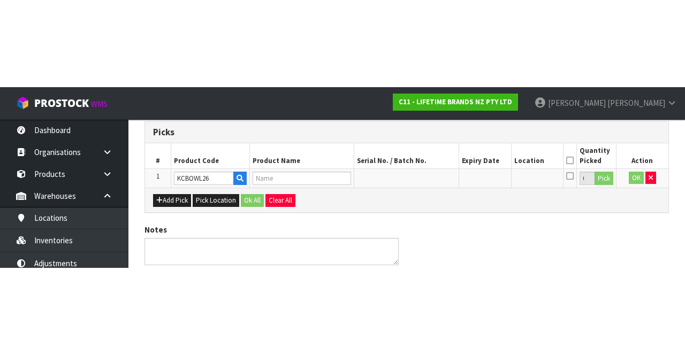
scroll to position [61, 0]
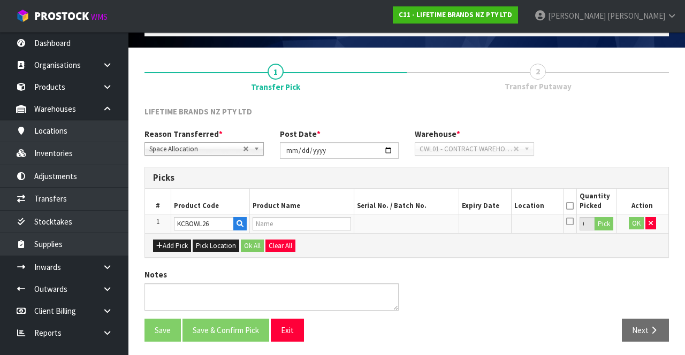
type input "79406 - KC FLORAL BOWL 15.7CM"
click at [611, 180] on button "Pick" at bounding box center [603, 224] width 19 height 14
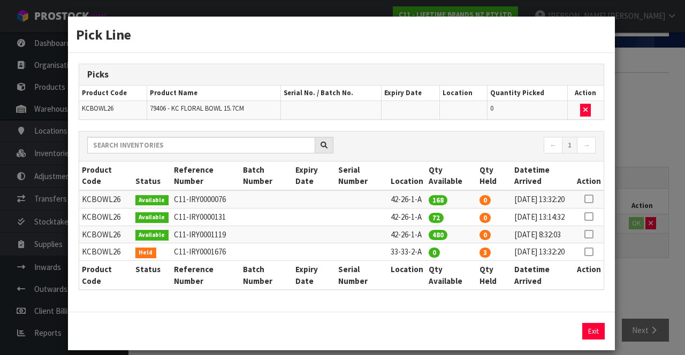
click at [590, 180] on icon at bounding box center [588, 199] width 9 height 1
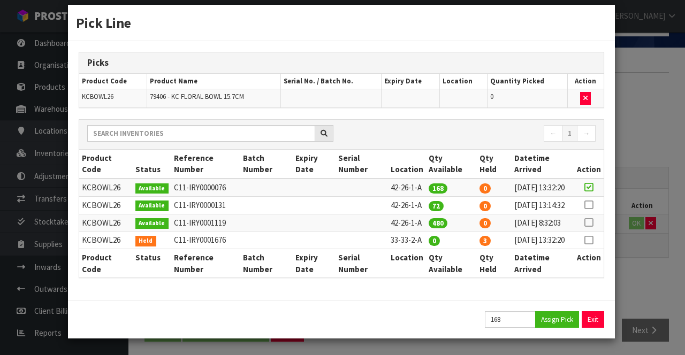
scroll to position [48, 0]
click at [557, 180] on button "Assign Pick" at bounding box center [557, 319] width 44 height 17
type input "168"
click at [590, 180] on icon at bounding box center [588, 205] width 9 height 1
click at [566, 180] on button "Assign Pick" at bounding box center [557, 319] width 44 height 17
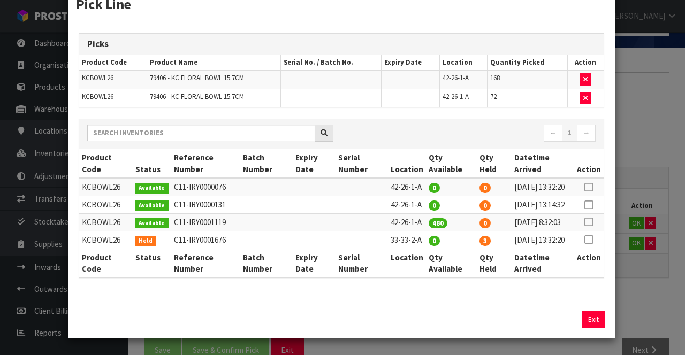
click at [593, 180] on icon at bounding box center [588, 222] width 9 height 1
click at [564, 180] on button "Assign Pick" at bounding box center [557, 319] width 44 height 17
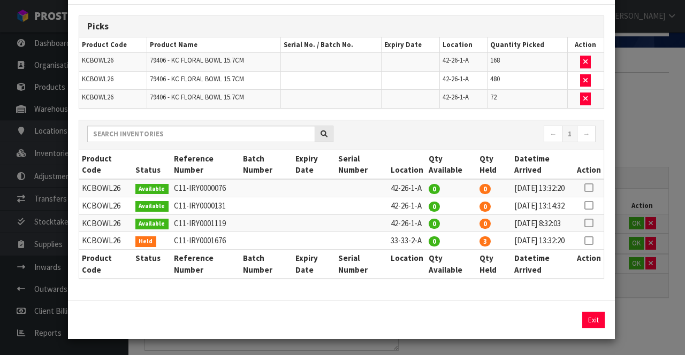
click at [645, 180] on div "Pick Line Picks Product Code Product Name Serial No. / Batch No. Expiry Date Lo…" at bounding box center [342, 177] width 685 height 355
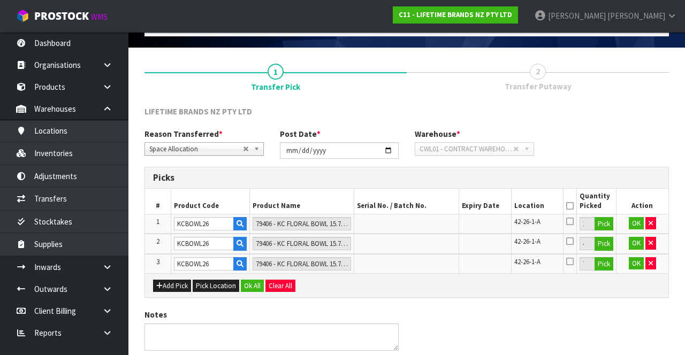
click at [568, 180] on icon at bounding box center [569, 206] width 7 height 1
click at [252, 180] on button "Ok All" at bounding box center [252, 286] width 23 height 13
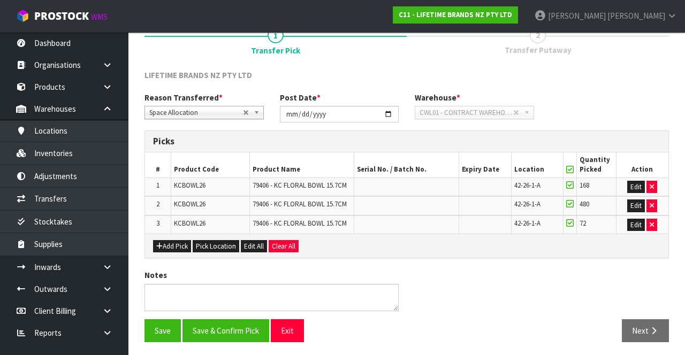
scroll to position [92, 0]
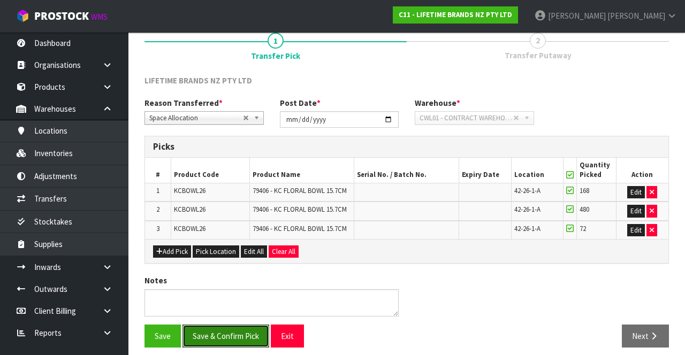
click at [232, 180] on button "Save & Confirm Pick" at bounding box center [225, 336] width 87 height 23
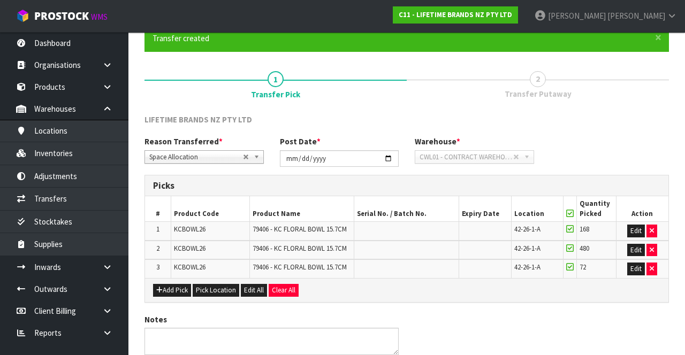
scroll to position [0, 0]
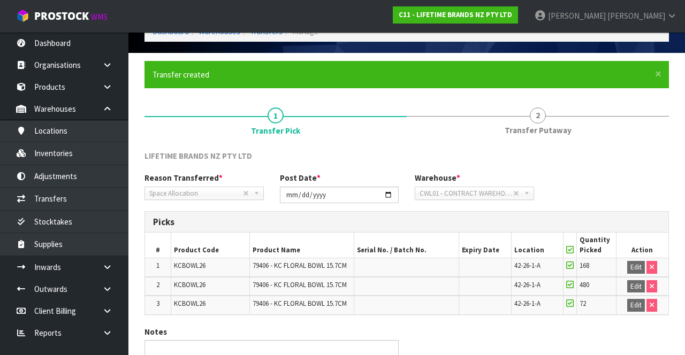
scroll to position [112, 0]
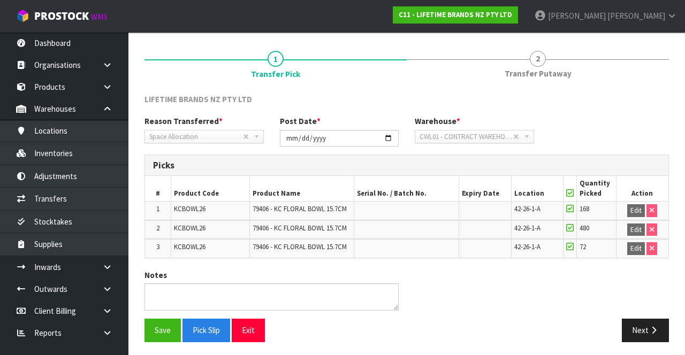
click at [555, 79] on span "Transfer Putaway" at bounding box center [537, 73] width 67 height 11
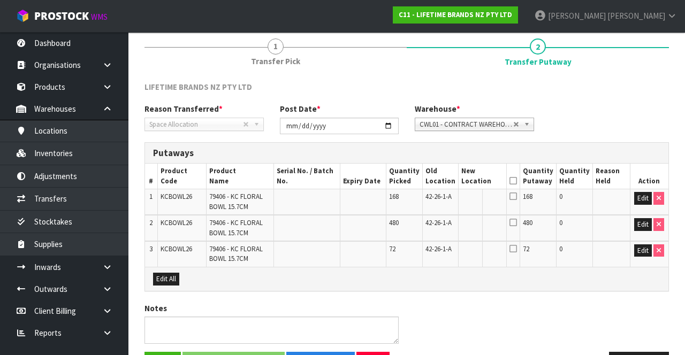
scroll to position [124, 0]
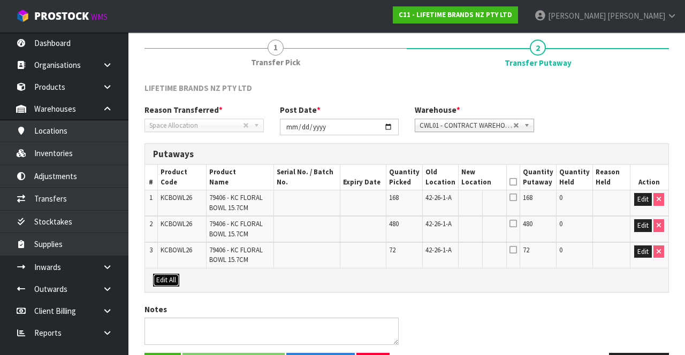
click at [171, 180] on button "Edit All" at bounding box center [166, 280] width 26 height 13
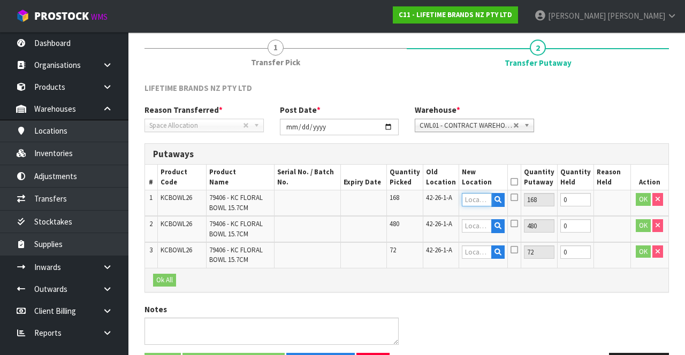
click at [479, 180] on input "text" at bounding box center [477, 199] width 30 height 13
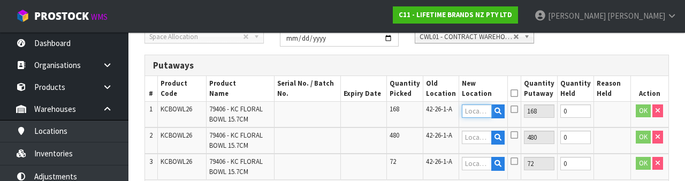
scroll to position [226, 0]
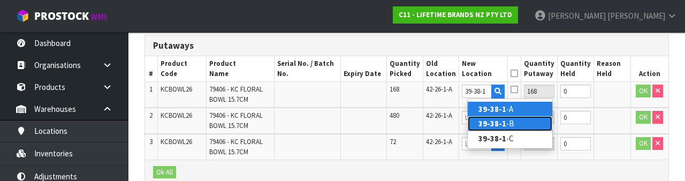
click at [509, 125] on link "39-38-1 -B" at bounding box center [509, 123] width 85 height 14
type input "39-38-1-B"
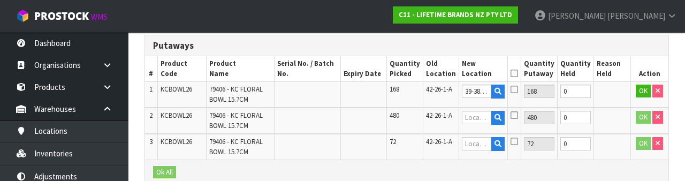
click at [518, 89] on icon at bounding box center [513, 89] width 7 height 9
click at [0, 0] on input "checkbox" at bounding box center [0, 0] width 0 height 0
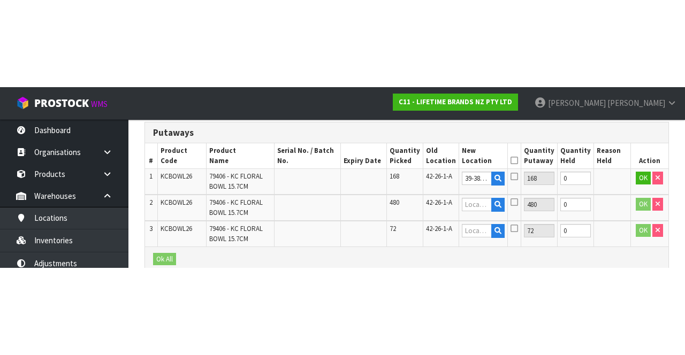
scroll to position [158, 0]
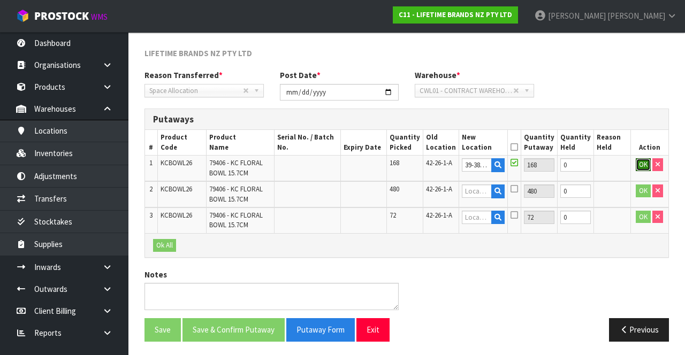
click at [639, 161] on button "OK" at bounding box center [642, 164] width 15 height 13
click at [498, 165] on link "Fill" at bounding box center [494, 167] width 8 height 19
type input "39-38-1-B"
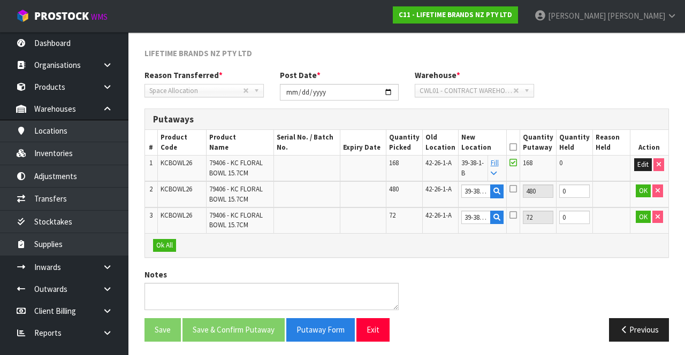
click at [517, 147] on icon at bounding box center [512, 147] width 7 height 1
click at [636, 180] on button "OK" at bounding box center [642, 191] width 15 height 13
click at [638, 180] on button "OK" at bounding box center [642, 217] width 15 height 13
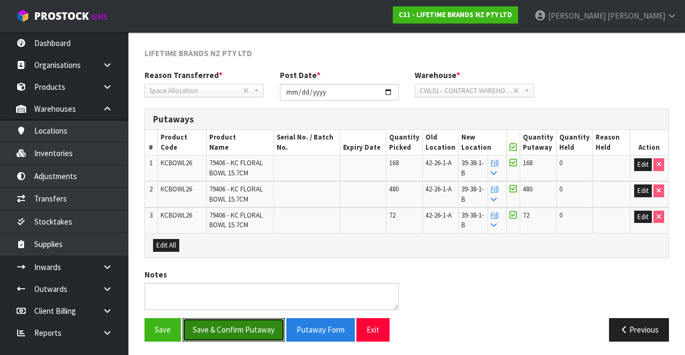
click at [251, 180] on button "Save & Confirm Putaway" at bounding box center [233, 329] width 102 height 23
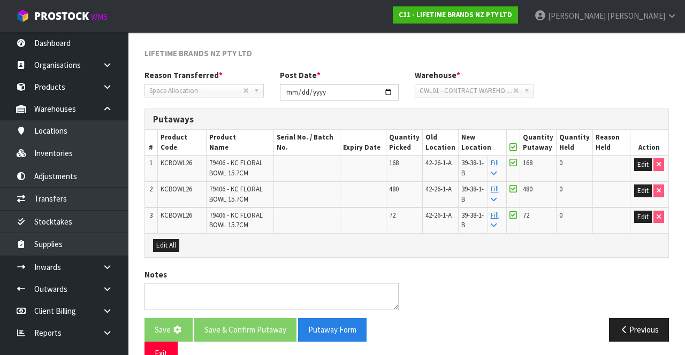
scroll to position [0, 0]
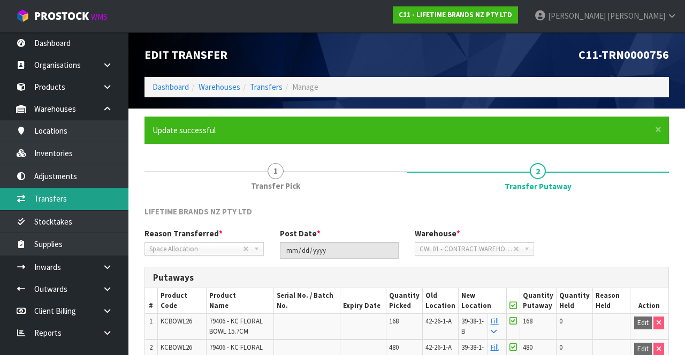
click at [51, 180] on link "Transfers" at bounding box center [64, 199] width 128 height 22
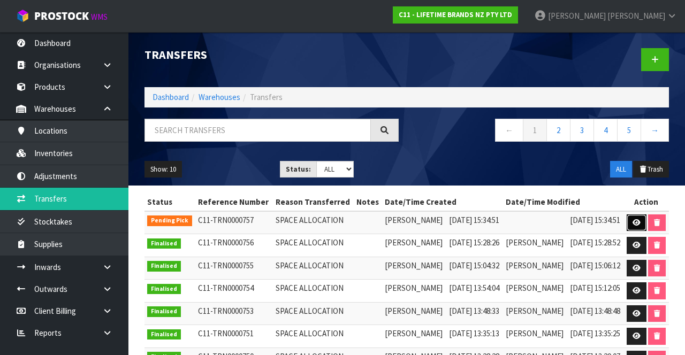
click at [634, 180] on link at bounding box center [636, 222] width 20 height 17
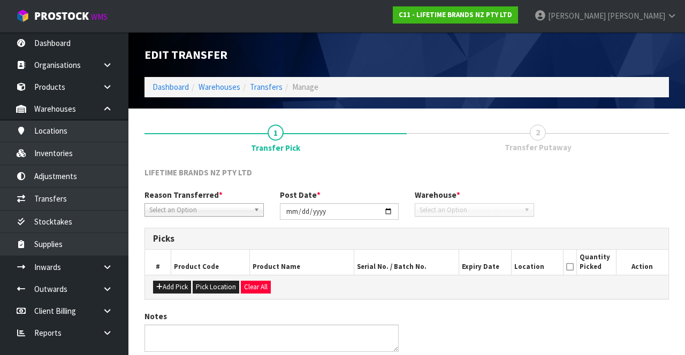
type input "[DATE]"
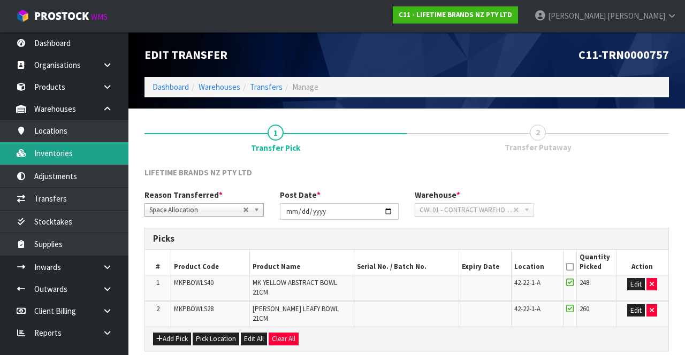
click at [99, 147] on link "Inventories" at bounding box center [64, 153] width 128 height 22
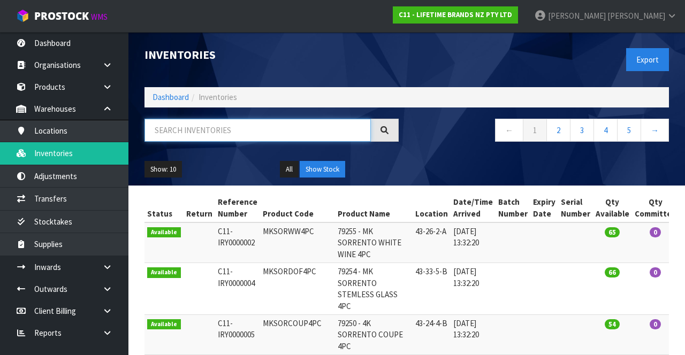
click at [273, 126] on input "text" at bounding box center [257, 130] width 226 height 23
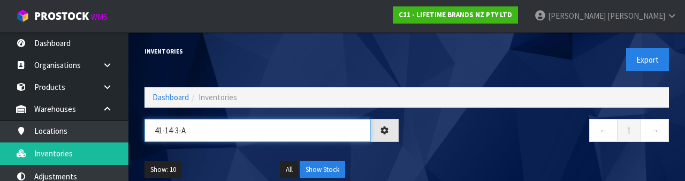
type input "41-14-3-A"
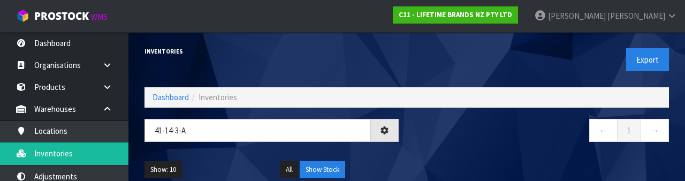
click at [457, 141] on nav "← 1 →" at bounding box center [541, 132] width 254 height 26
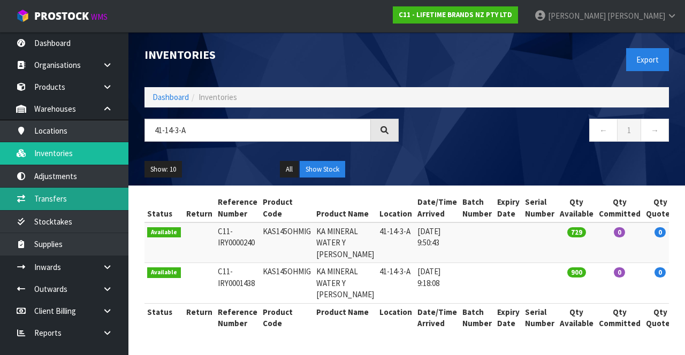
click at [51, 180] on link "Transfers" at bounding box center [64, 199] width 128 height 22
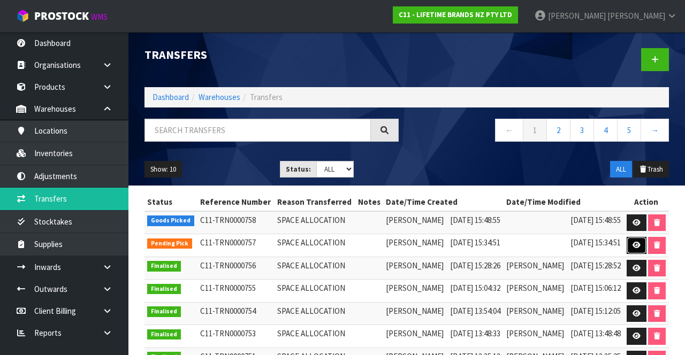
click at [631, 180] on link at bounding box center [636, 245] width 20 height 17
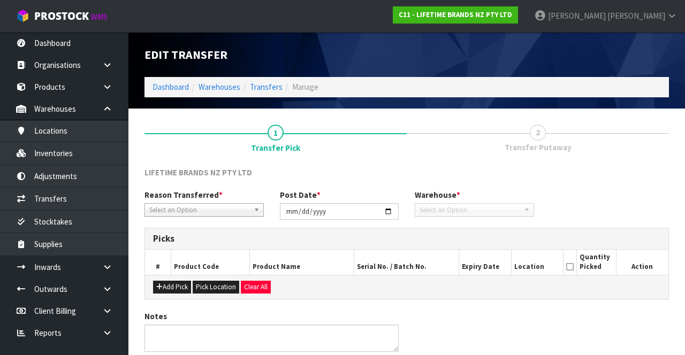
type input "[DATE]"
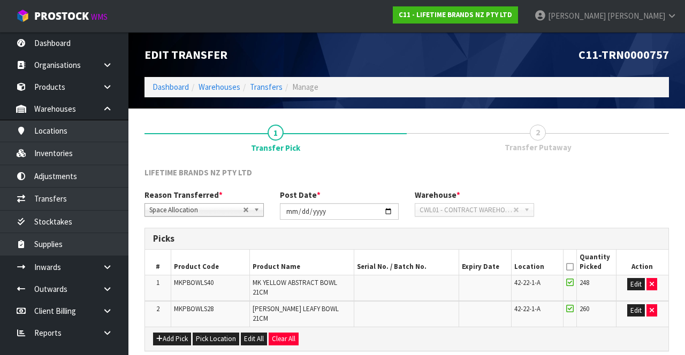
click at [547, 142] on span "Transfer Putaway" at bounding box center [537, 147] width 67 height 11
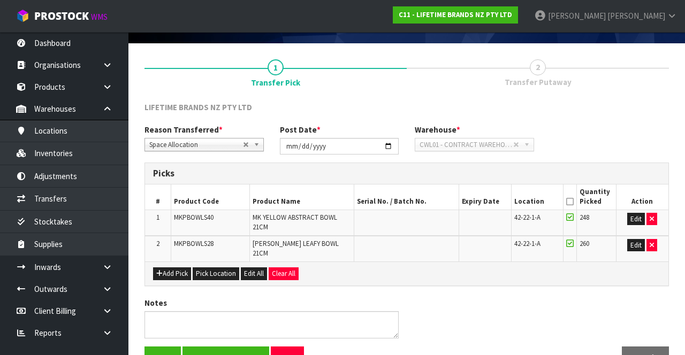
scroll to position [86, 0]
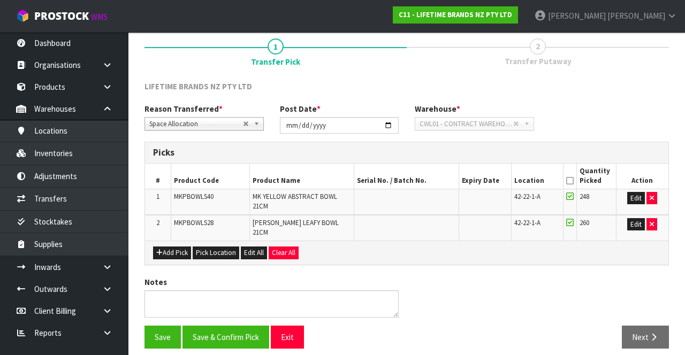
click at [570, 180] on icon at bounding box center [569, 181] width 7 height 1
click at [245, 180] on button "Save & Confirm Pick" at bounding box center [225, 337] width 87 height 23
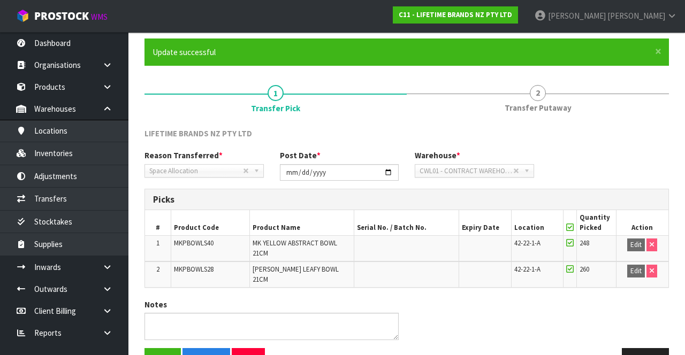
scroll to position [102, 0]
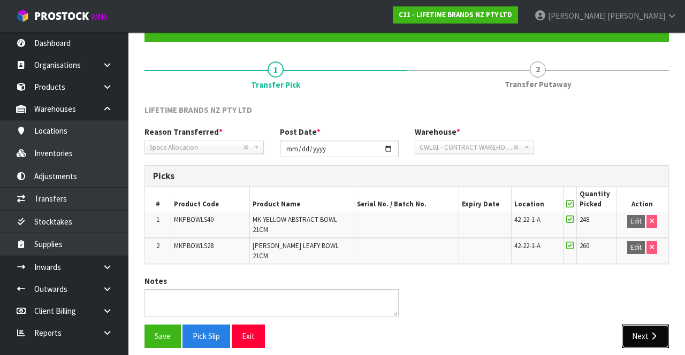
click at [644, 180] on button "Next" at bounding box center [644, 336] width 47 height 23
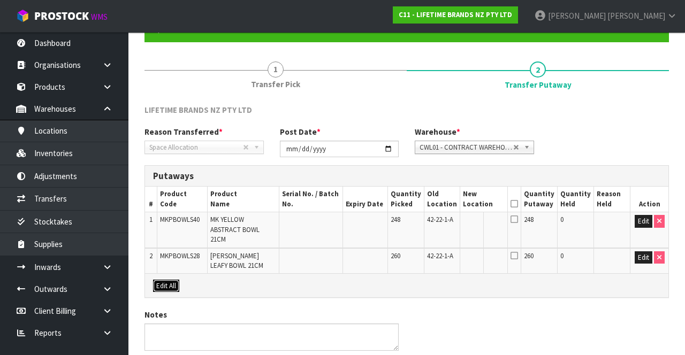
click at [164, 180] on button "Edit All" at bounding box center [166, 286] width 26 height 13
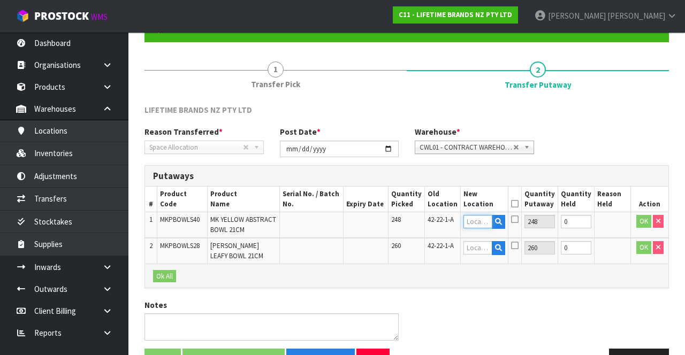
click at [475, 180] on input "text" at bounding box center [477, 221] width 29 height 13
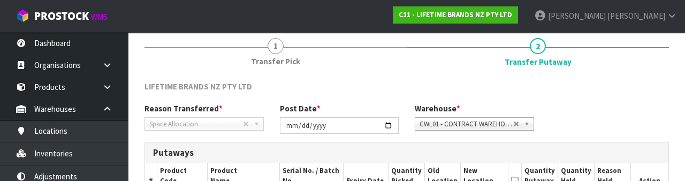
scroll to position [226, 0]
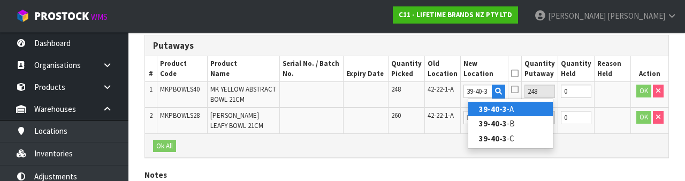
click at [522, 108] on link "39-40-3 -A" at bounding box center [510, 109] width 85 height 14
type input "39-40-3-A"
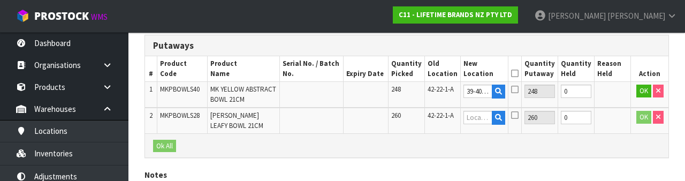
click at [518, 89] on icon at bounding box center [514, 89] width 7 height 9
click at [0, 0] on input "checkbox" at bounding box center [0, 0] width 0 height 0
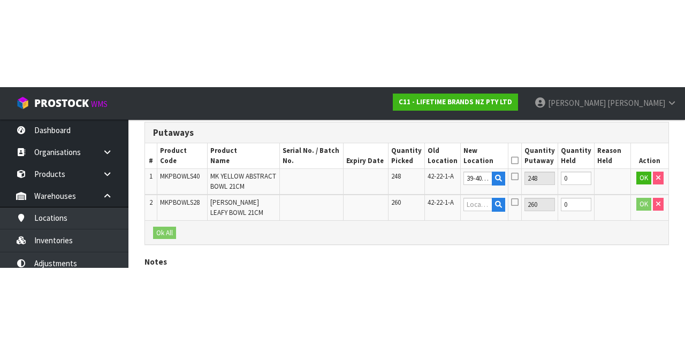
scroll to position [133, 0]
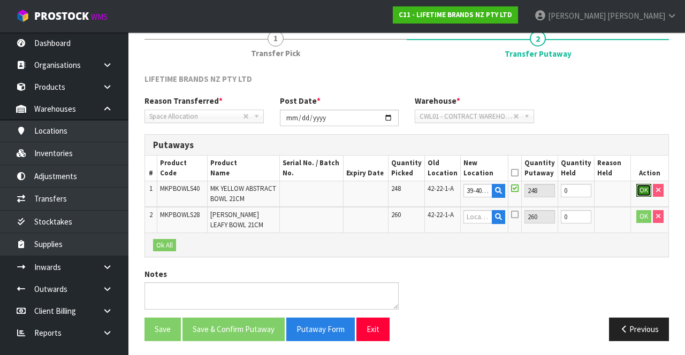
click at [638, 180] on button "OK" at bounding box center [643, 190] width 15 height 13
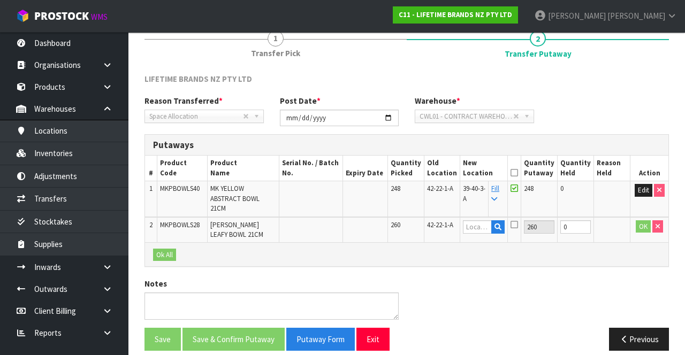
click at [499, 180] on link "Fill" at bounding box center [495, 193] width 8 height 19
type input "39-40-3-A"
click at [518, 173] on icon at bounding box center [513, 173] width 7 height 1
click at [635, 180] on button "OK" at bounding box center [642, 226] width 15 height 13
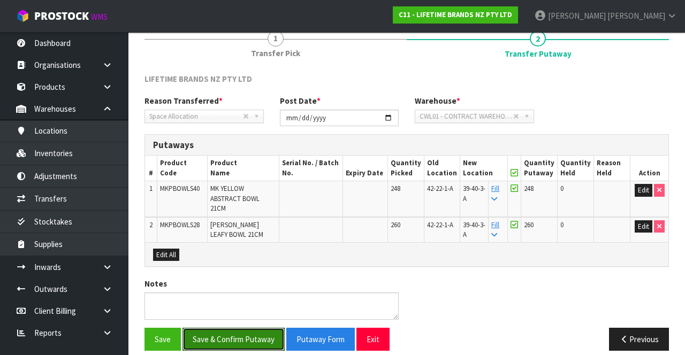
click at [248, 180] on button "Save & Confirm Putaway" at bounding box center [233, 339] width 102 height 23
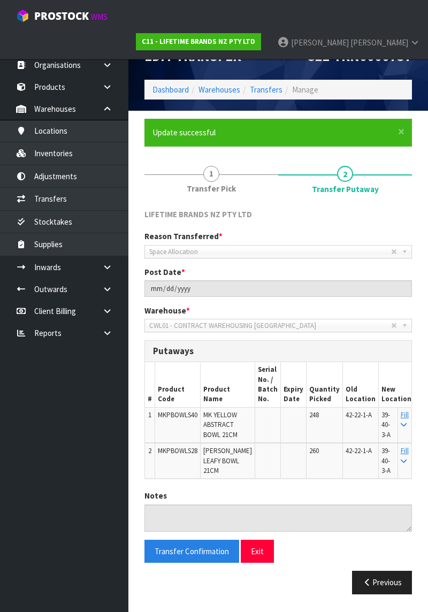
click at [371, 27] on link "[PERSON_NAME]" at bounding box center [348, 43] width 159 height 32
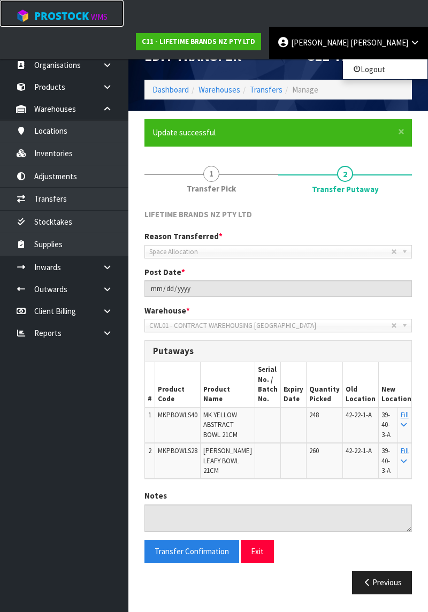
click at [87, 16] on span "ProStock" at bounding box center [61, 16] width 55 height 14
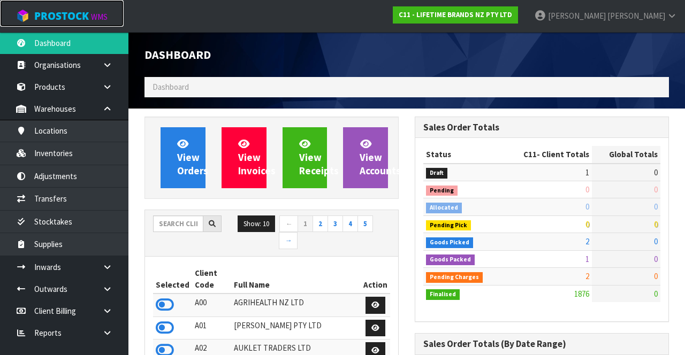
scroll to position [955, 270]
click at [667, 18] on icon at bounding box center [671, 16] width 10 height 8
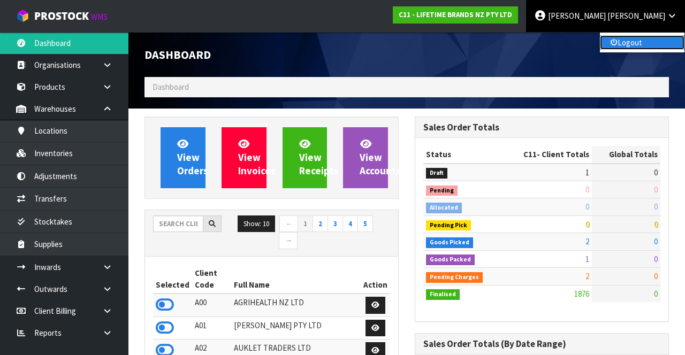
click at [626, 43] on link "Logout" at bounding box center [642, 42] width 85 height 14
